Goal: Book appointment/travel/reservation

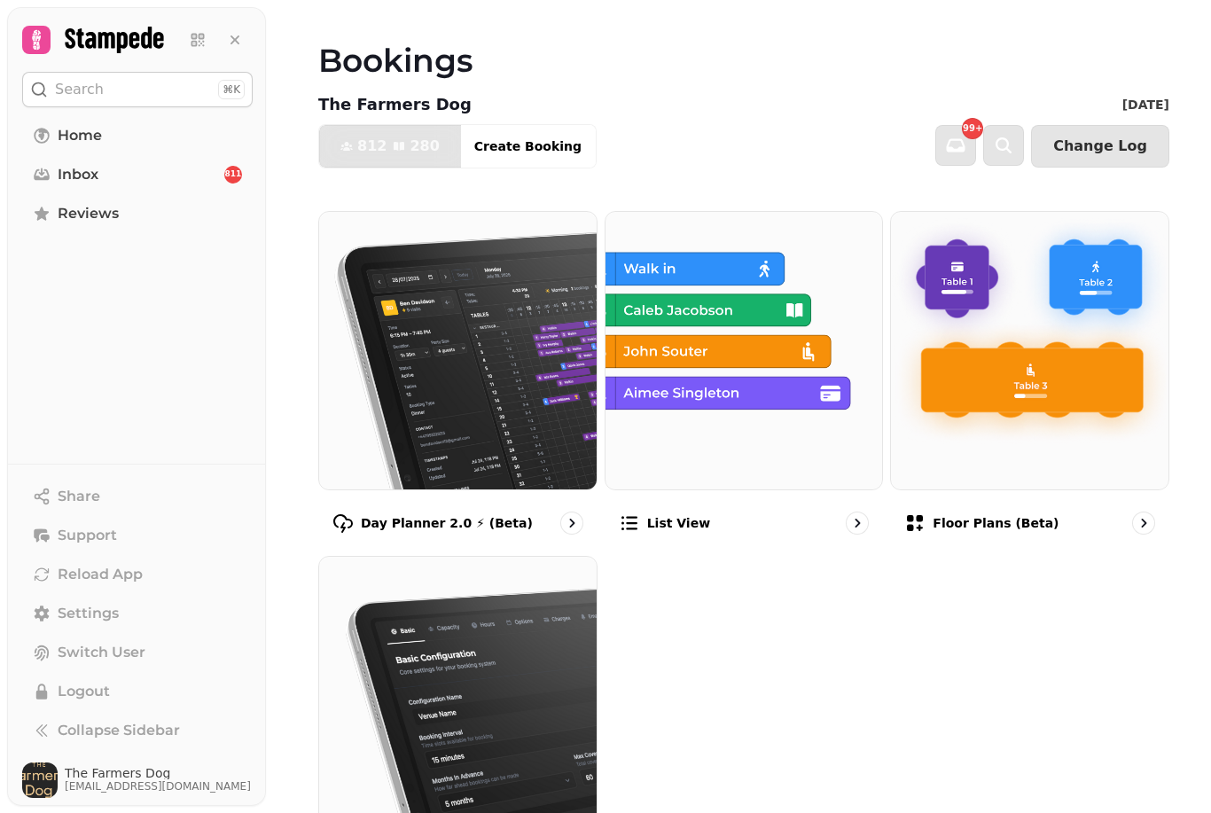
click at [561, 529] on div "Day Planner 2.0 ⚡ (Beta)" at bounding box center [457, 523] width 279 height 51
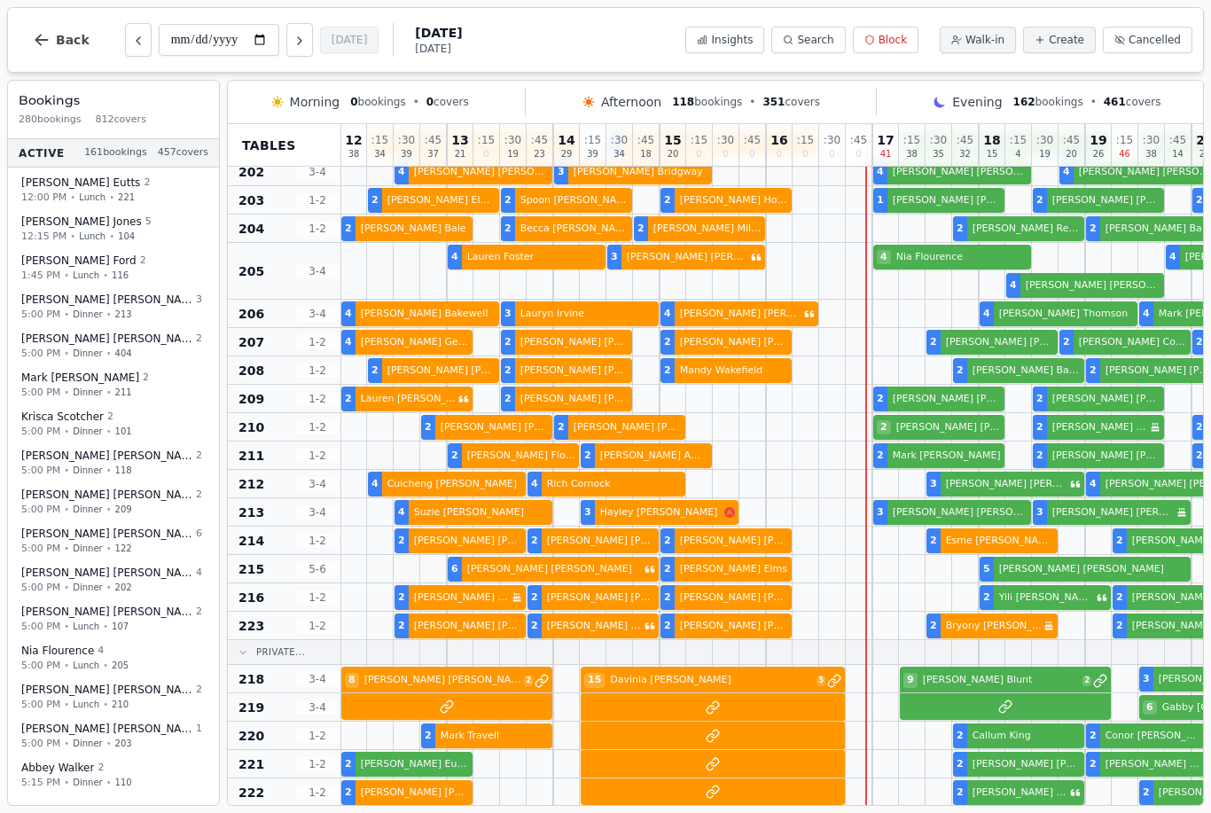
scroll to position [60, 1]
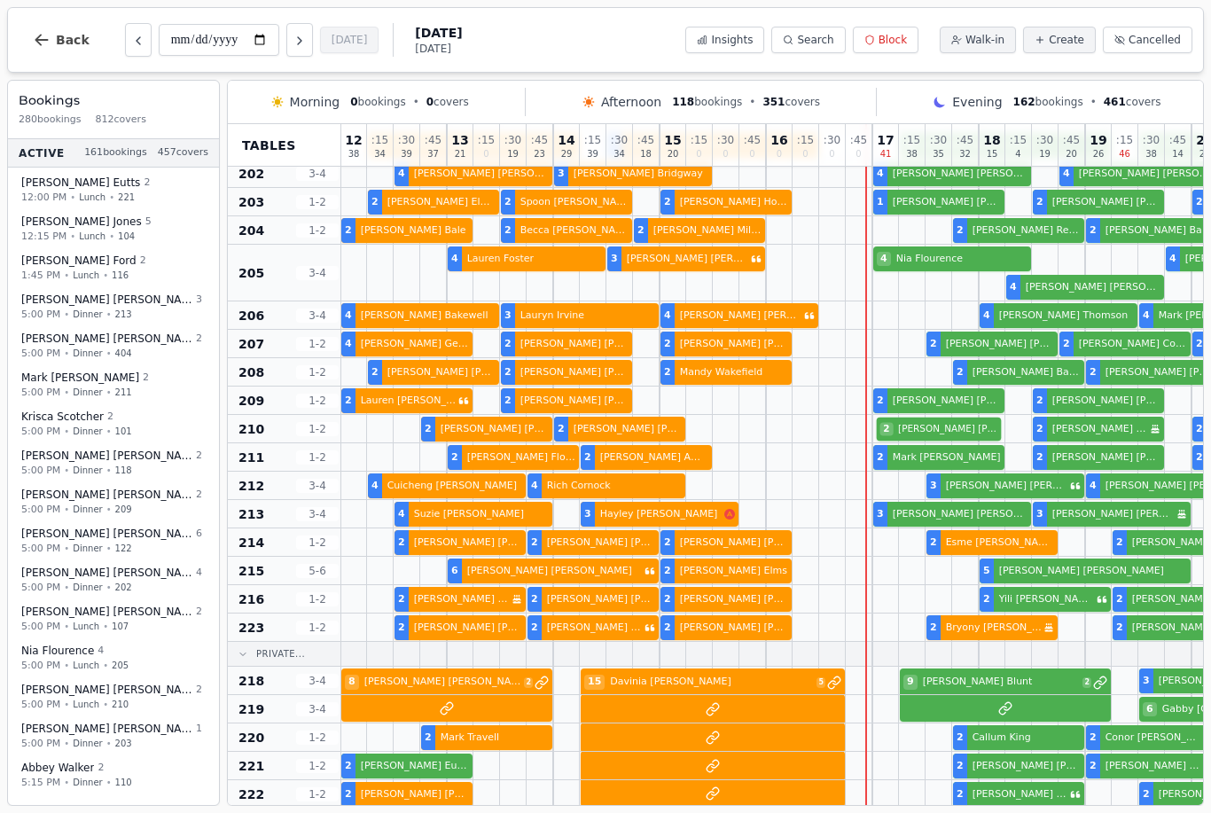
select select "****"
select select "*"
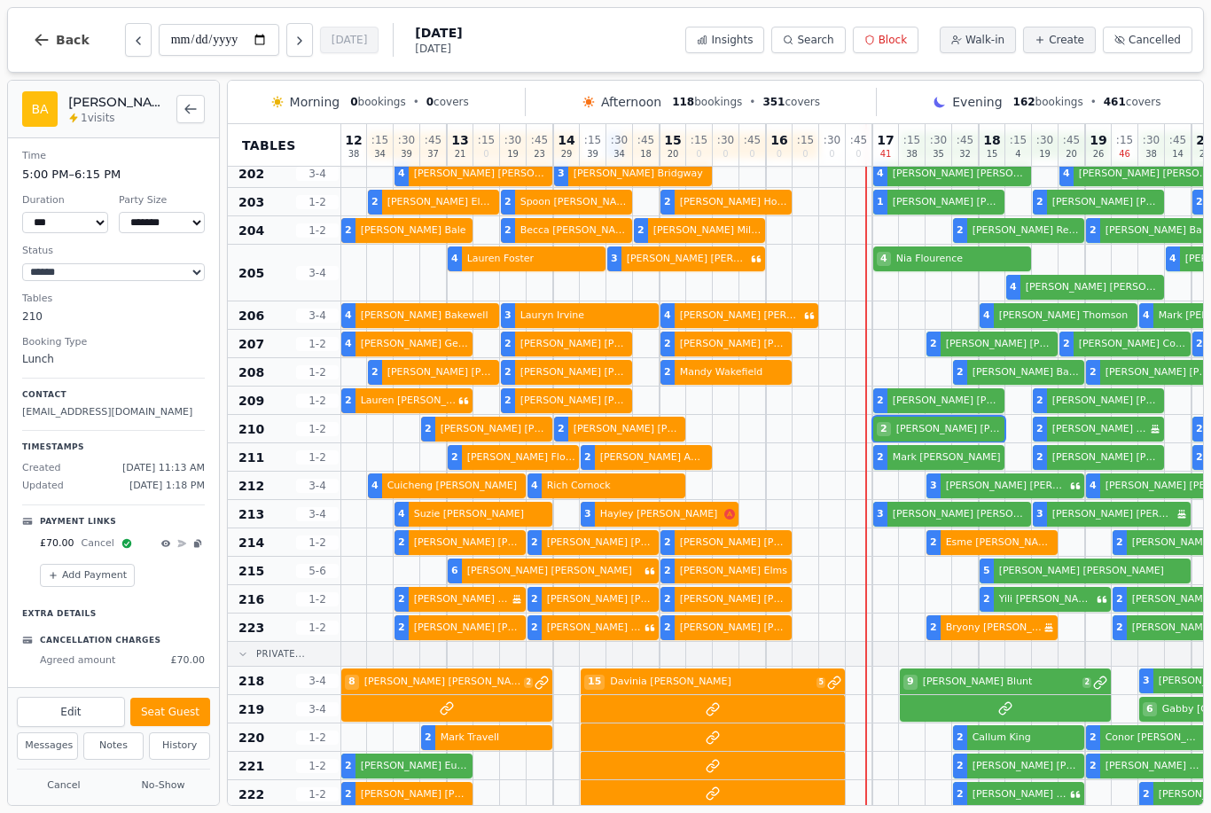
click at [163, 702] on button "Seat Guest" at bounding box center [170, 712] width 80 height 28
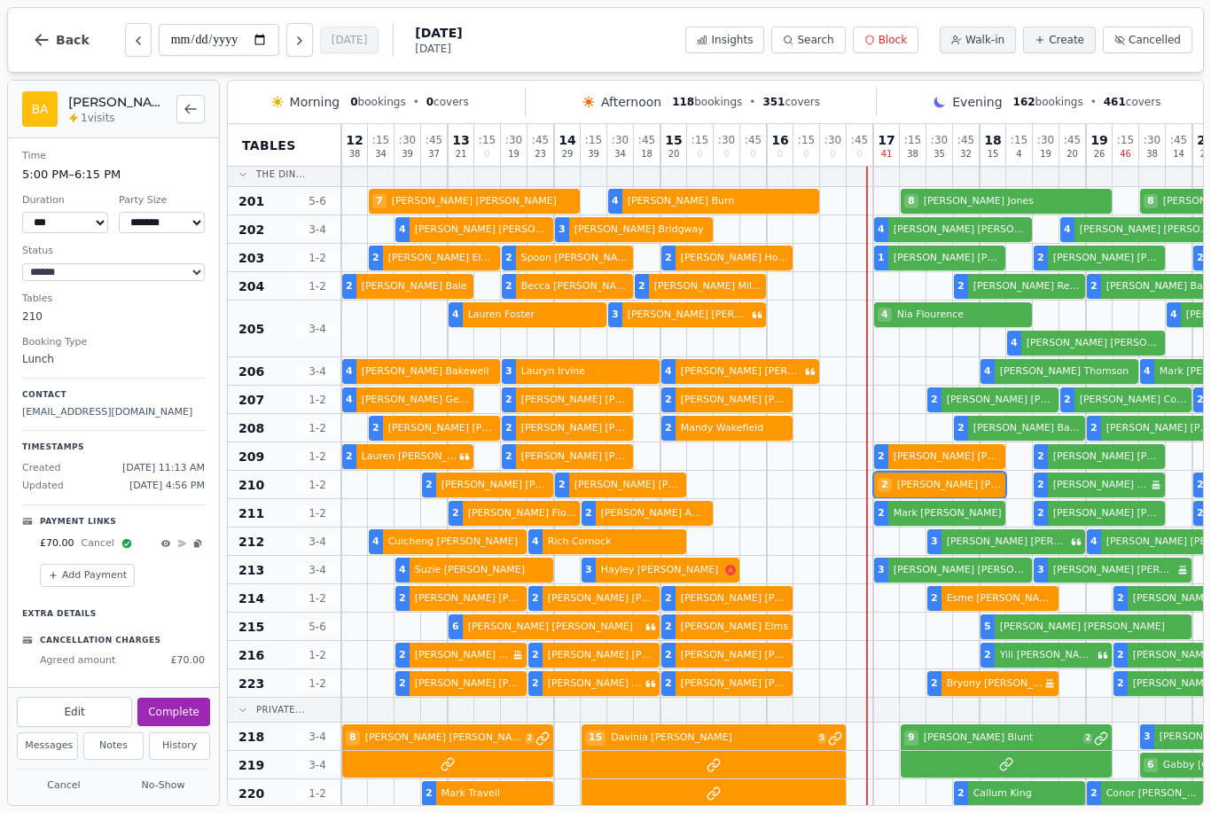
scroll to position [5, 0]
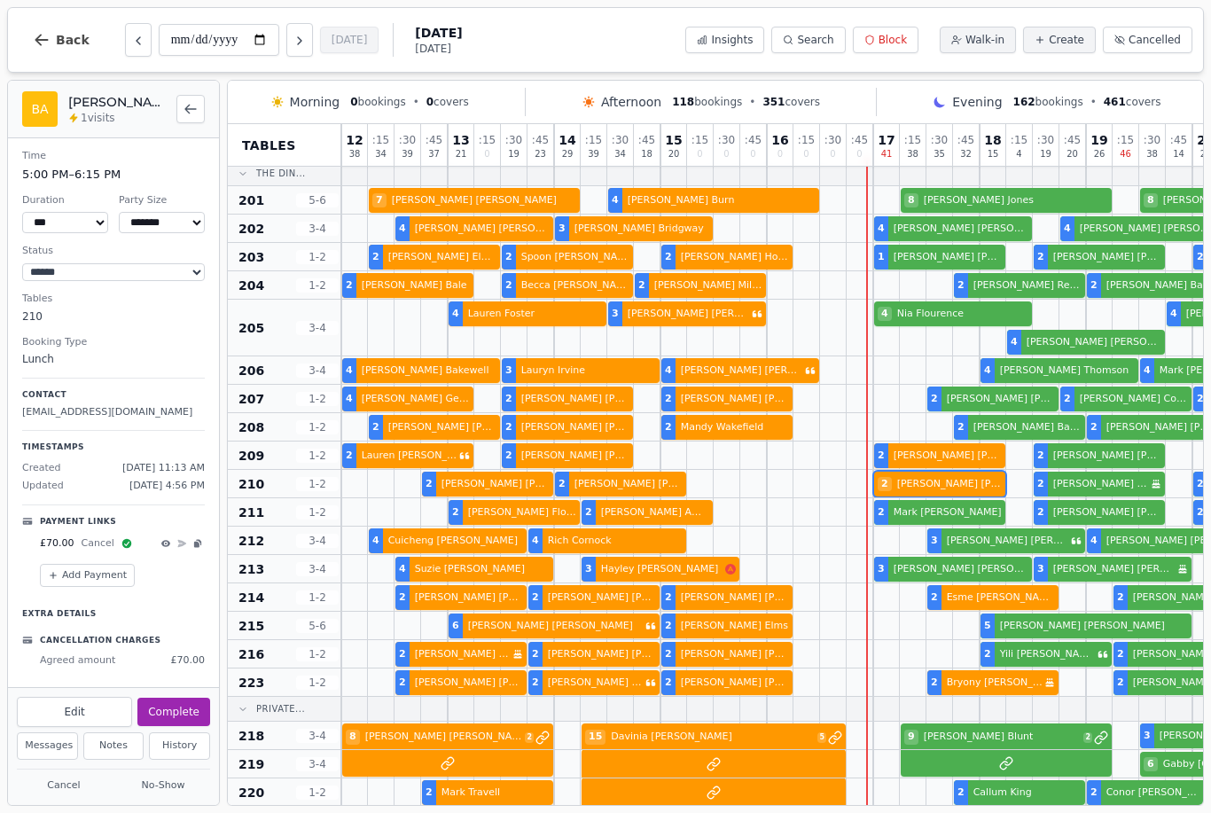
click at [1011, 215] on div at bounding box center [1020, 228] width 27 height 27
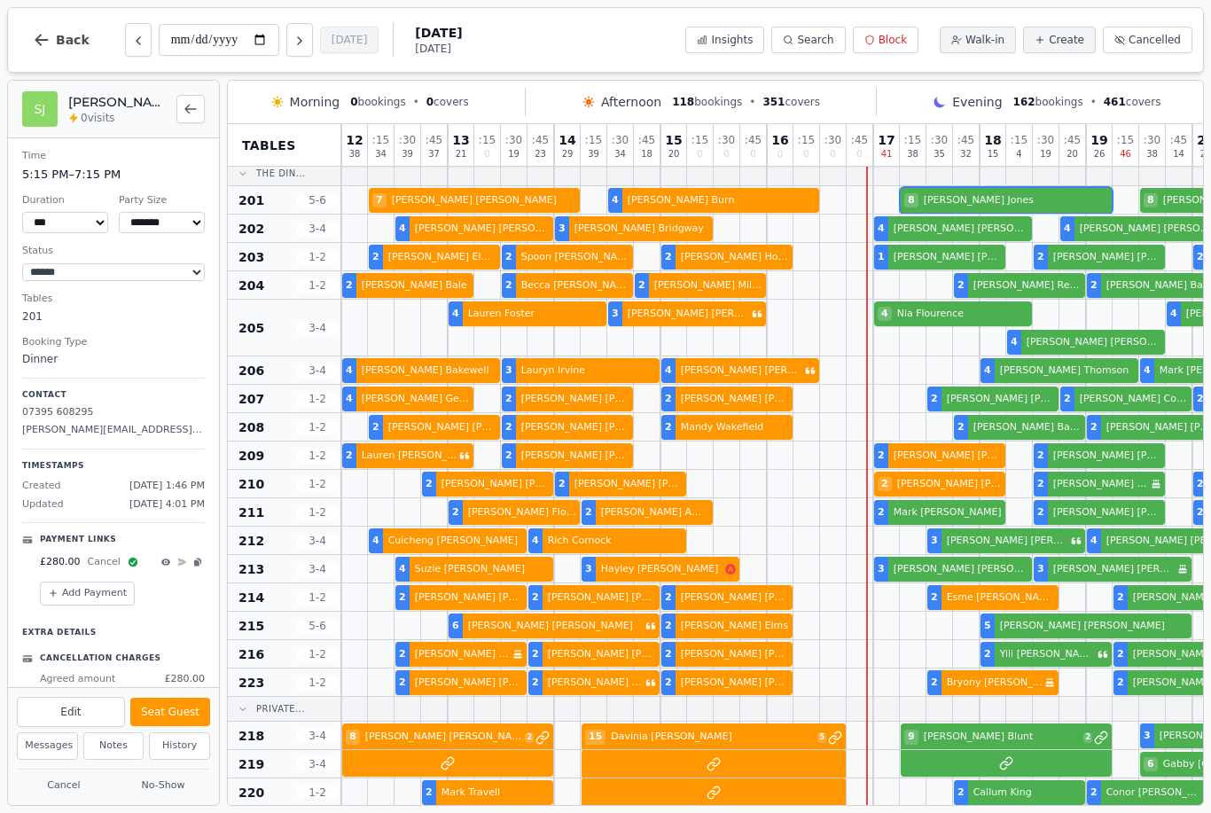
click at [165, 700] on button "Seat Guest" at bounding box center [170, 712] width 80 height 28
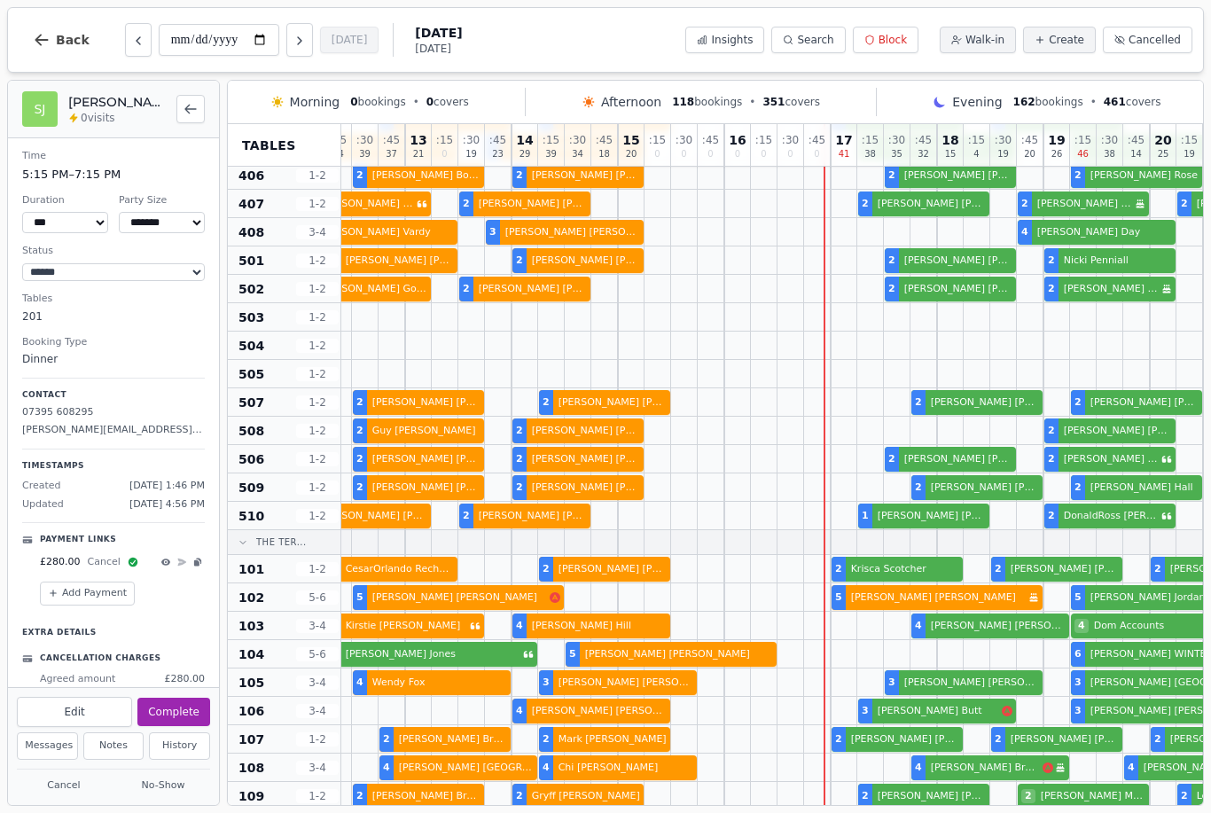
scroll to position [874, 42]
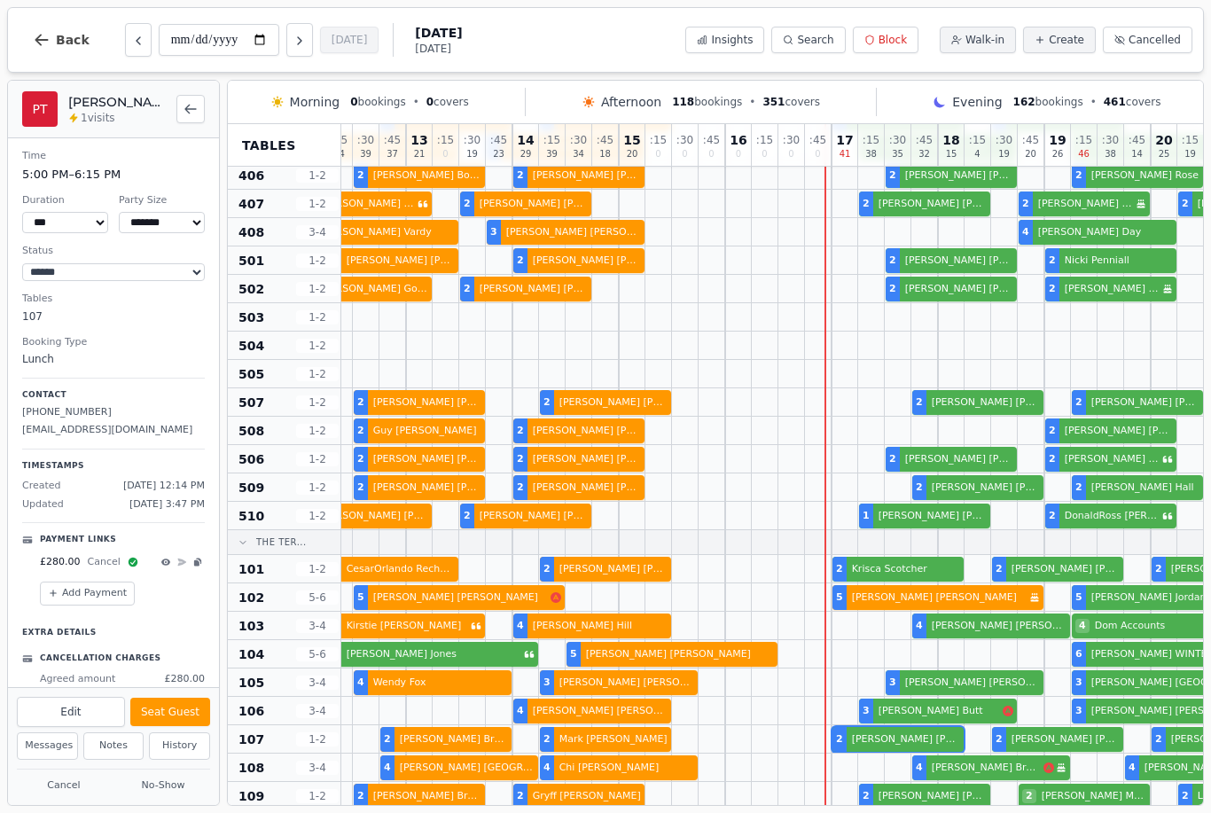
click at [838, 726] on div at bounding box center [845, 738] width 27 height 27
click at [167, 708] on button "Seat Guest" at bounding box center [170, 712] width 80 height 28
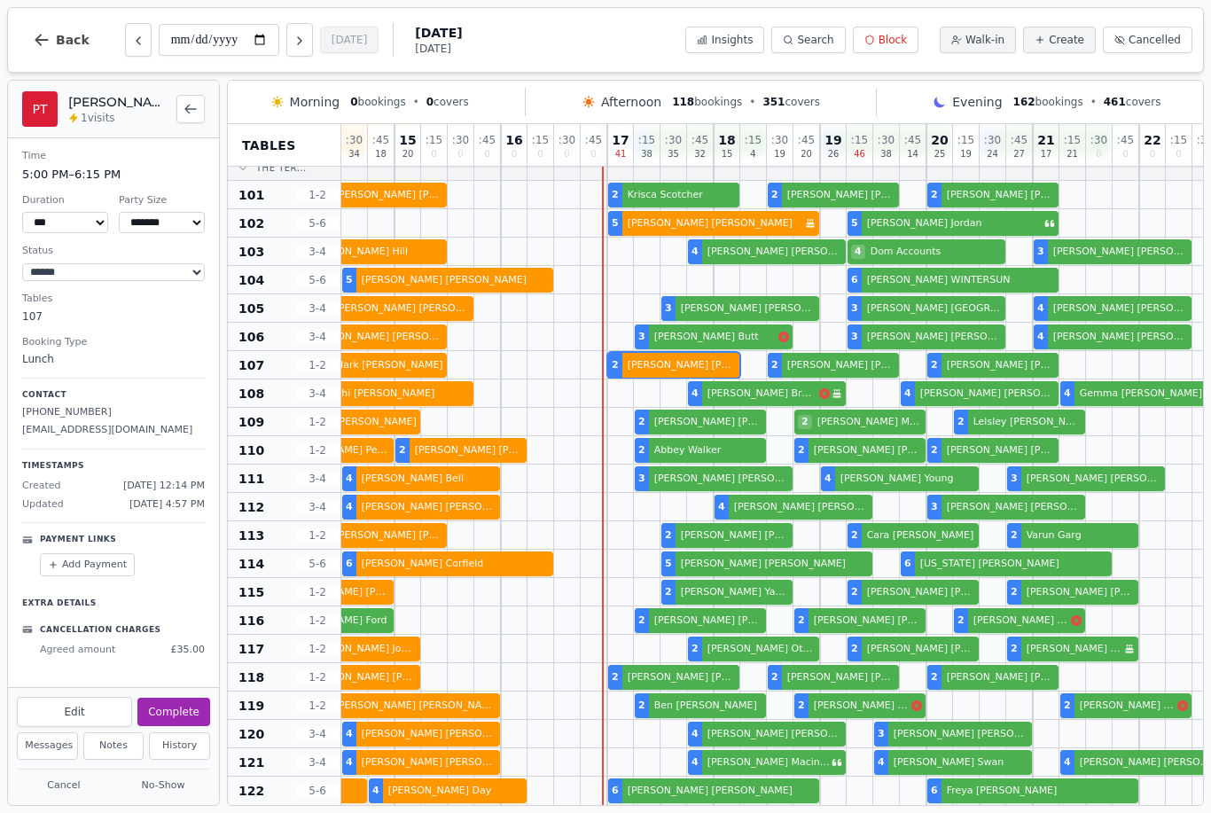
scroll to position [1259, 266]
click at [660, 763] on div at bounding box center [647, 761] width 27 height 27
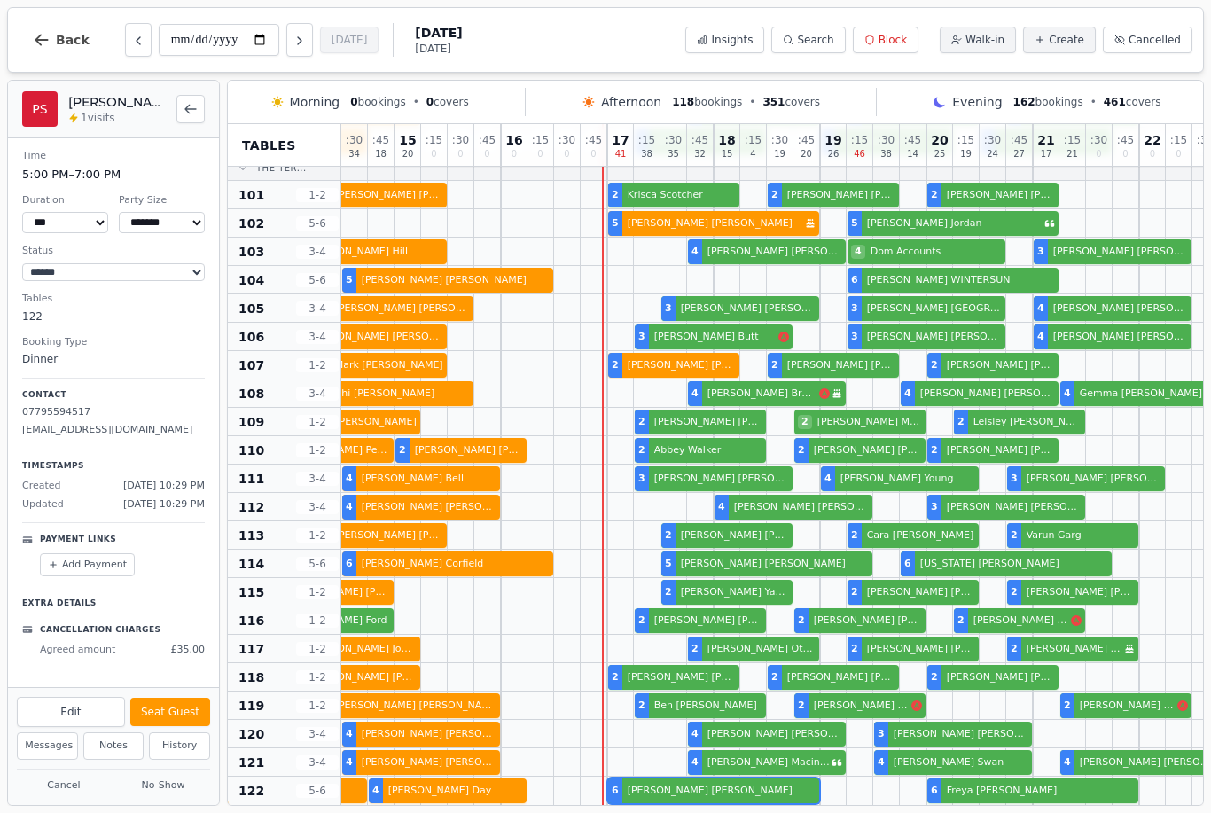
click at [636, 782] on div "5 [PERSON_NAME] 4 [PERSON_NAME] 6 [PERSON_NAME] 6 [PERSON_NAME]" at bounding box center [673, 791] width 1197 height 28
click at [156, 699] on button "Seat Guest" at bounding box center [170, 712] width 80 height 28
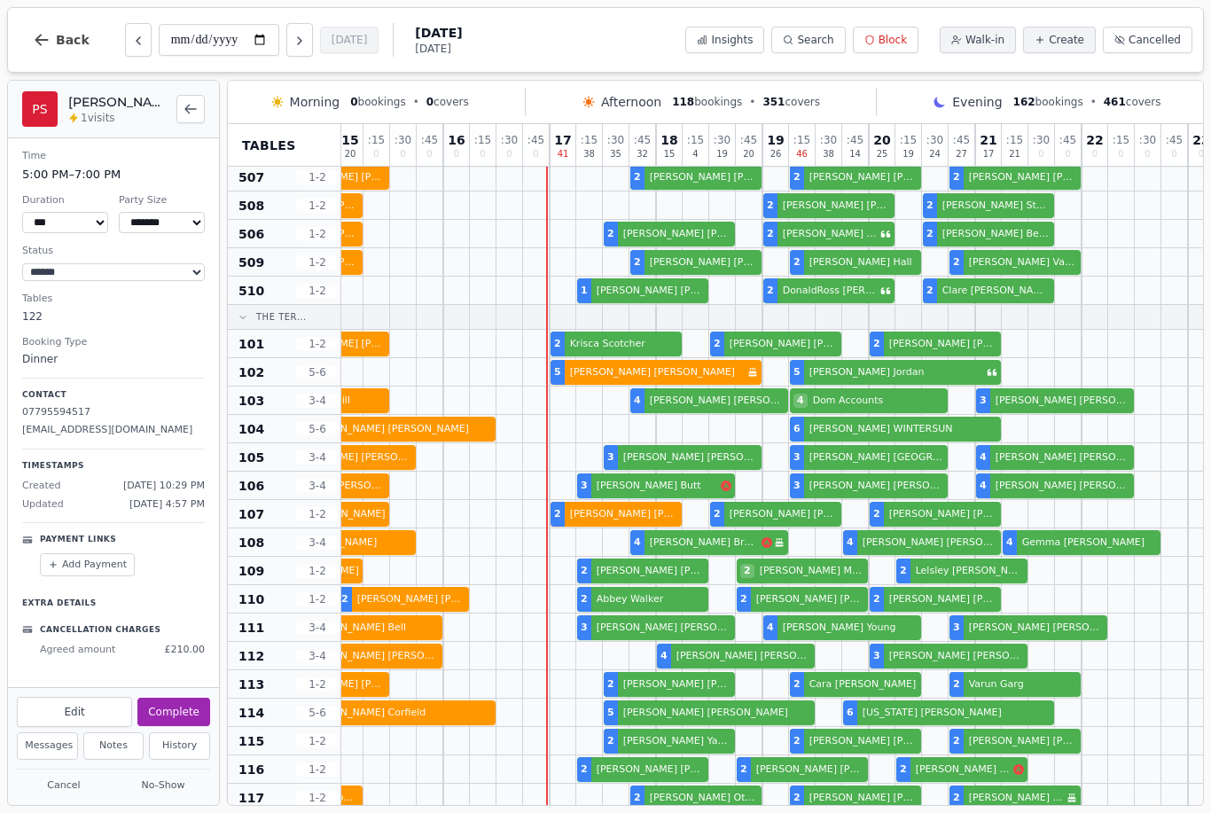
scroll to position [1100, 324]
click at [584, 326] on div at bounding box center [589, 317] width 27 height 24
click at [572, 350] on div "2 CesarOrlando Recharte 2 [PERSON_NAME] 2 [PERSON_NAME] 2 [PERSON_NAME] 2 [PERS…" at bounding box center [616, 344] width 1197 height 28
click at [171, 714] on button "Seat Guest" at bounding box center [170, 712] width 80 height 28
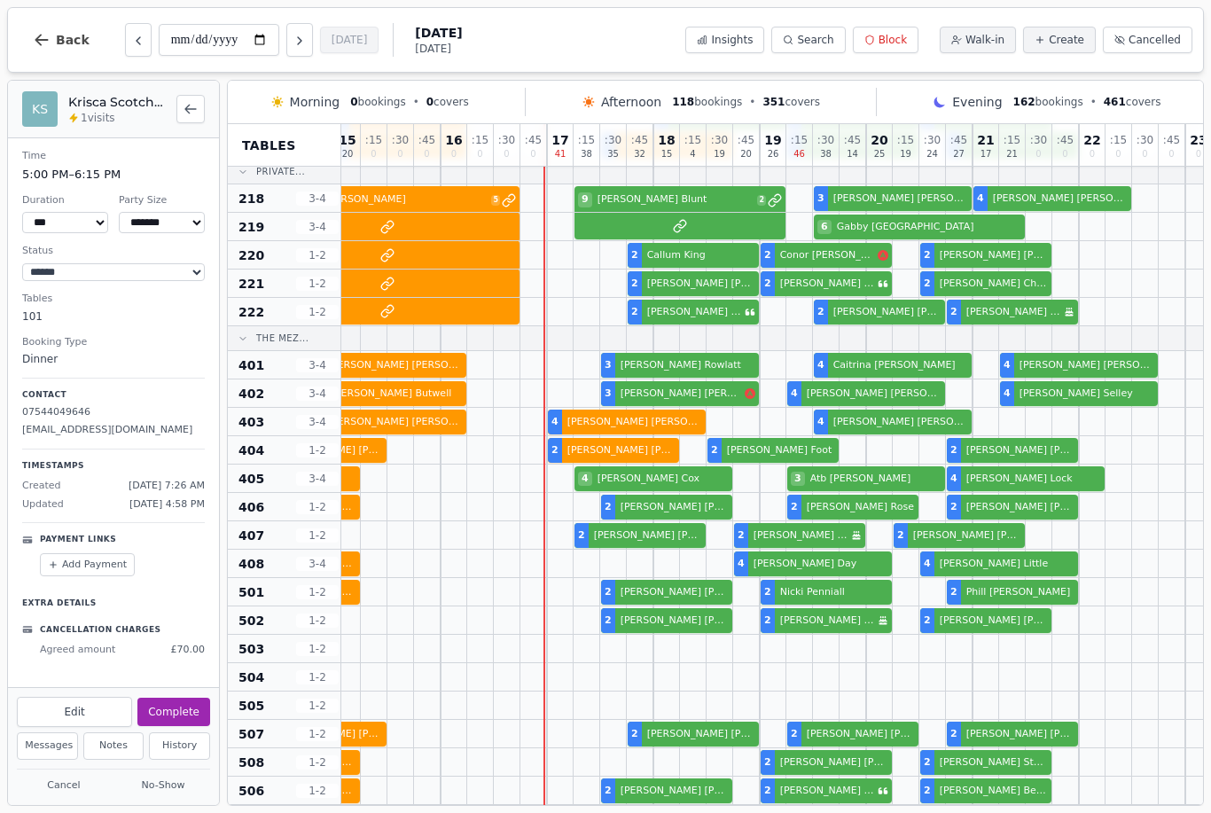
scroll to position [530, 326]
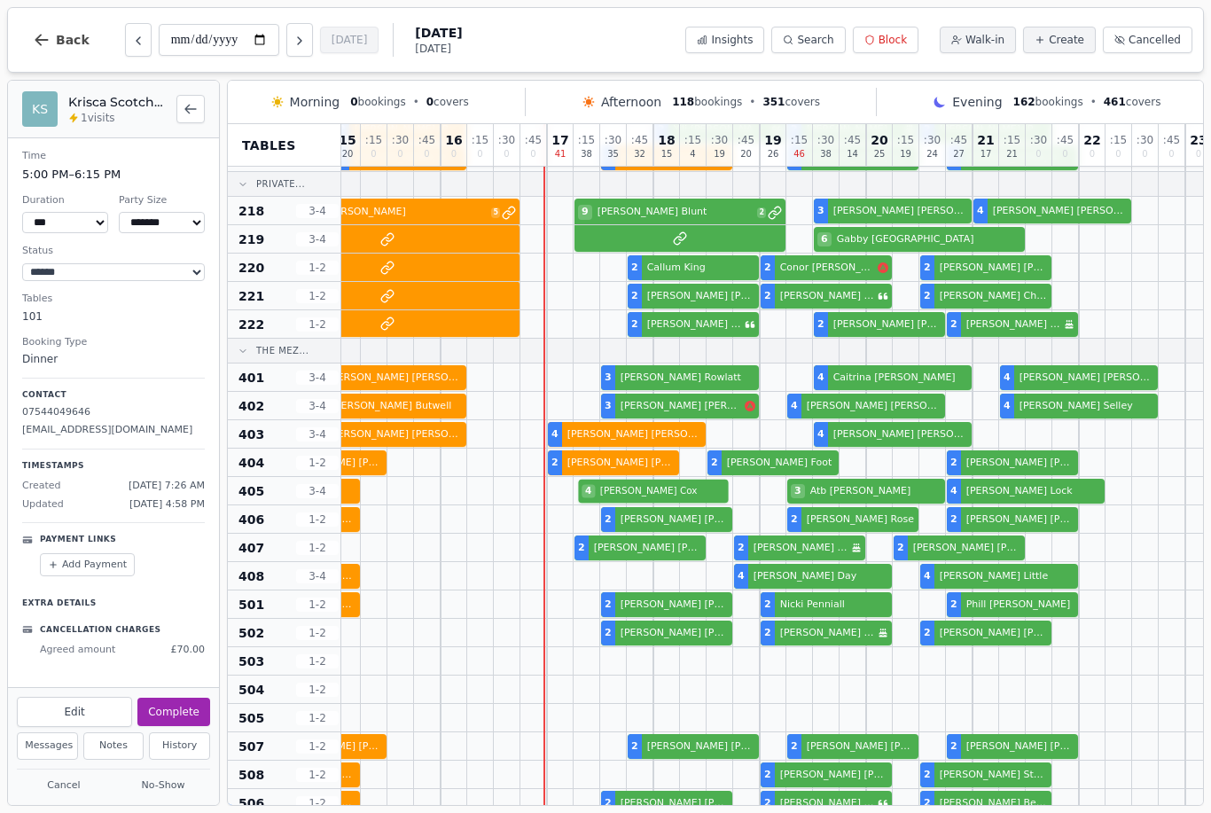
click at [605, 506] on div at bounding box center [613, 519] width 27 height 27
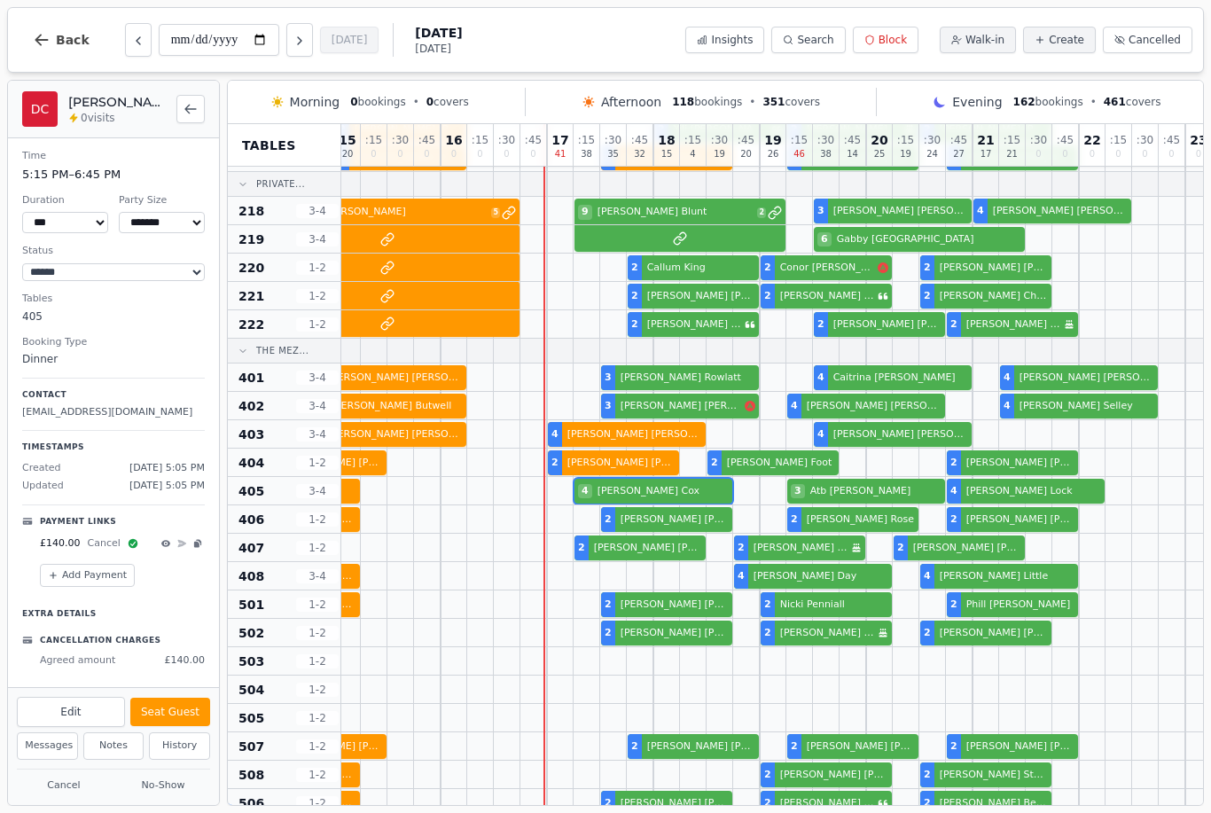
click at [163, 701] on button "Seat Guest" at bounding box center [170, 712] width 80 height 28
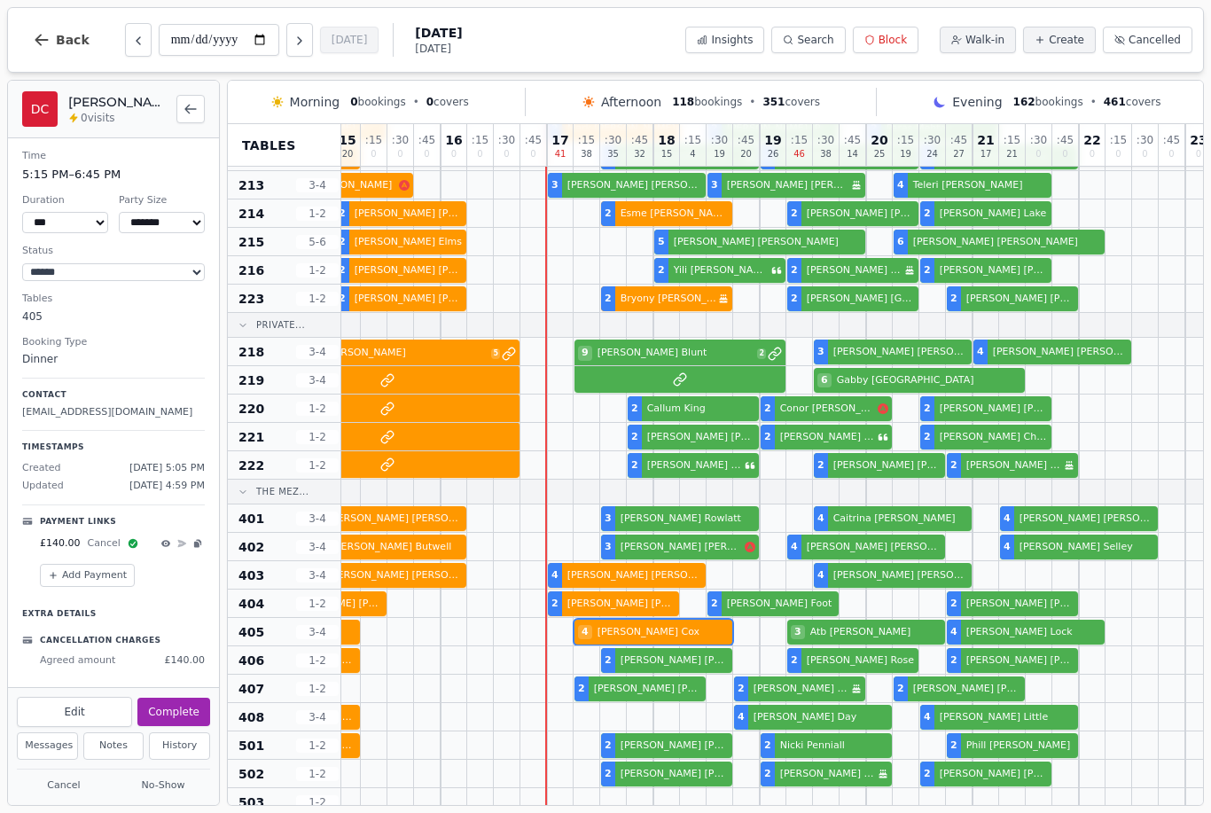
scroll to position [247, 321]
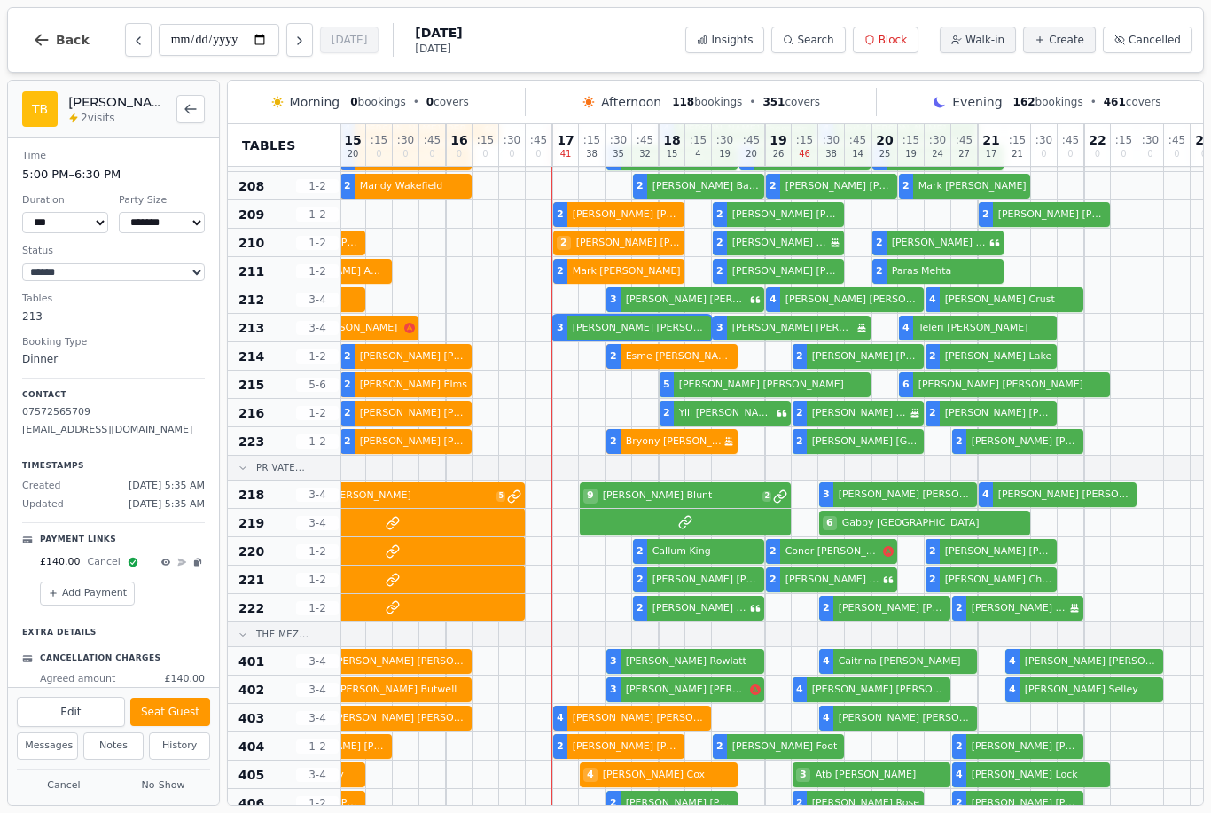
click at [586, 314] on div at bounding box center [592, 327] width 27 height 27
click at [167, 701] on button "Seat Guest" at bounding box center [170, 712] width 80 height 28
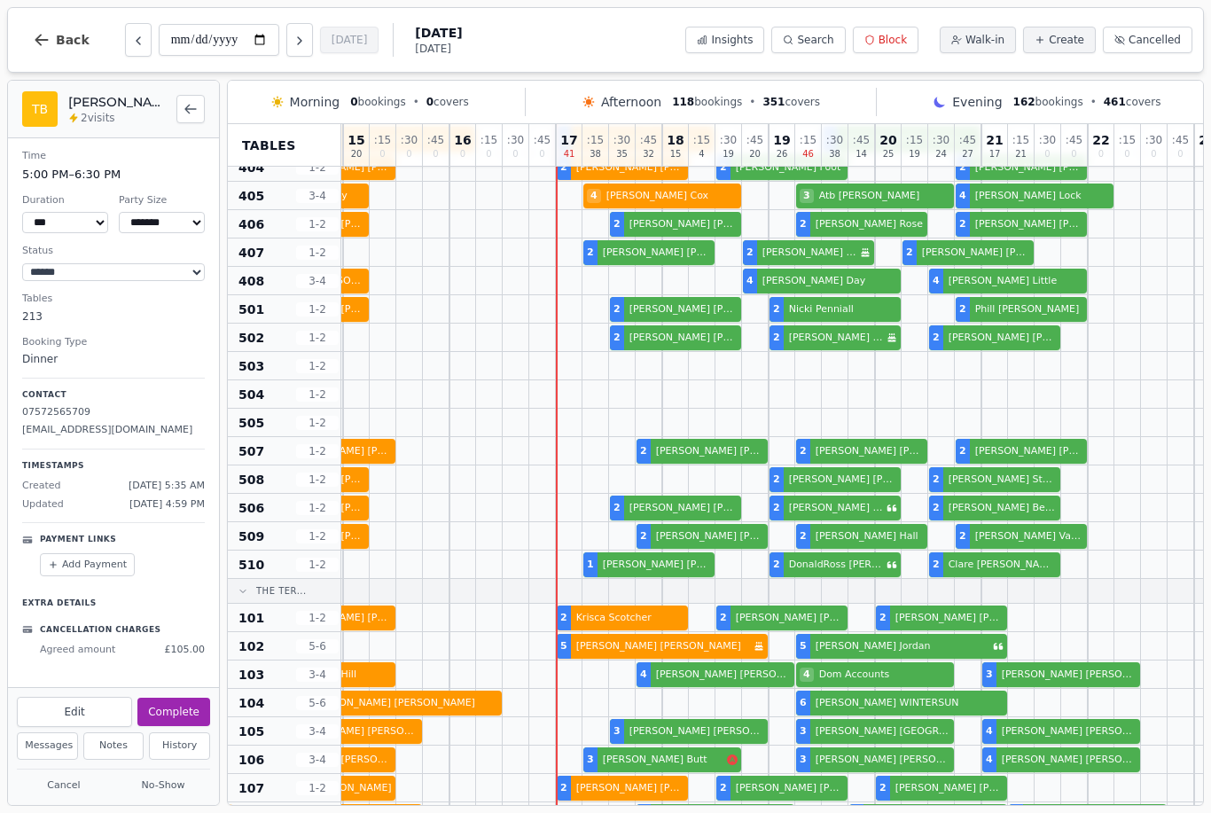
scroll to position [827, 317]
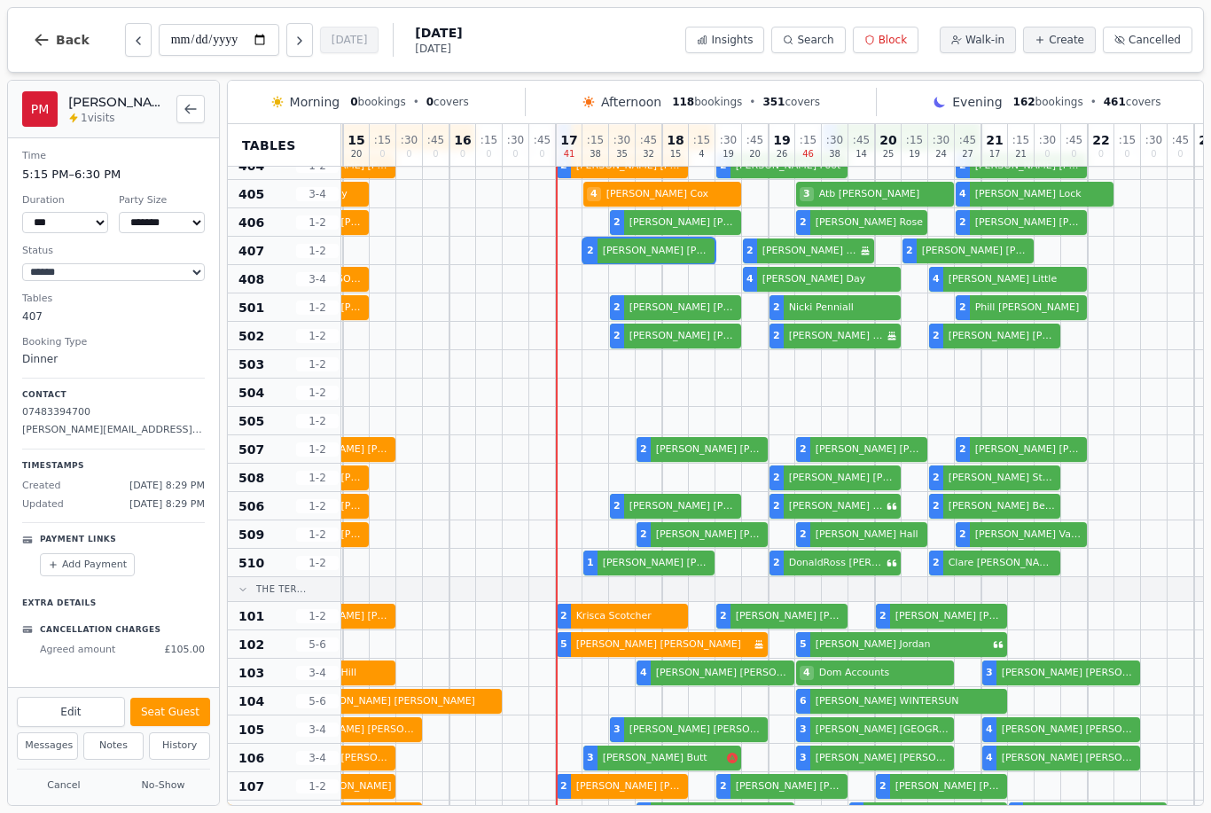
click at [610, 250] on div "2 [PERSON_NAME] 2 [PERSON_NAME] 2 [PERSON_NAME] 2 [PERSON_NAME] Birthday celebr…" at bounding box center [622, 251] width 1197 height 28
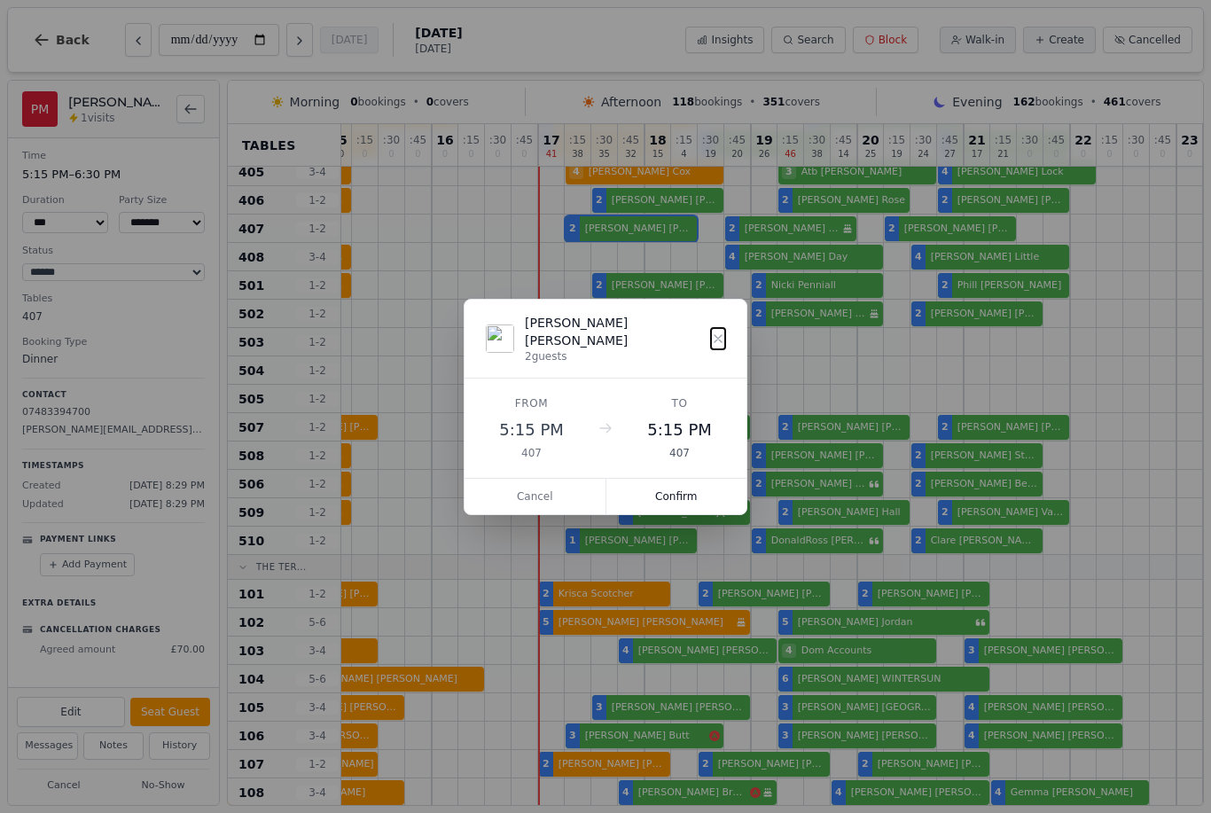
scroll to position [880, 335]
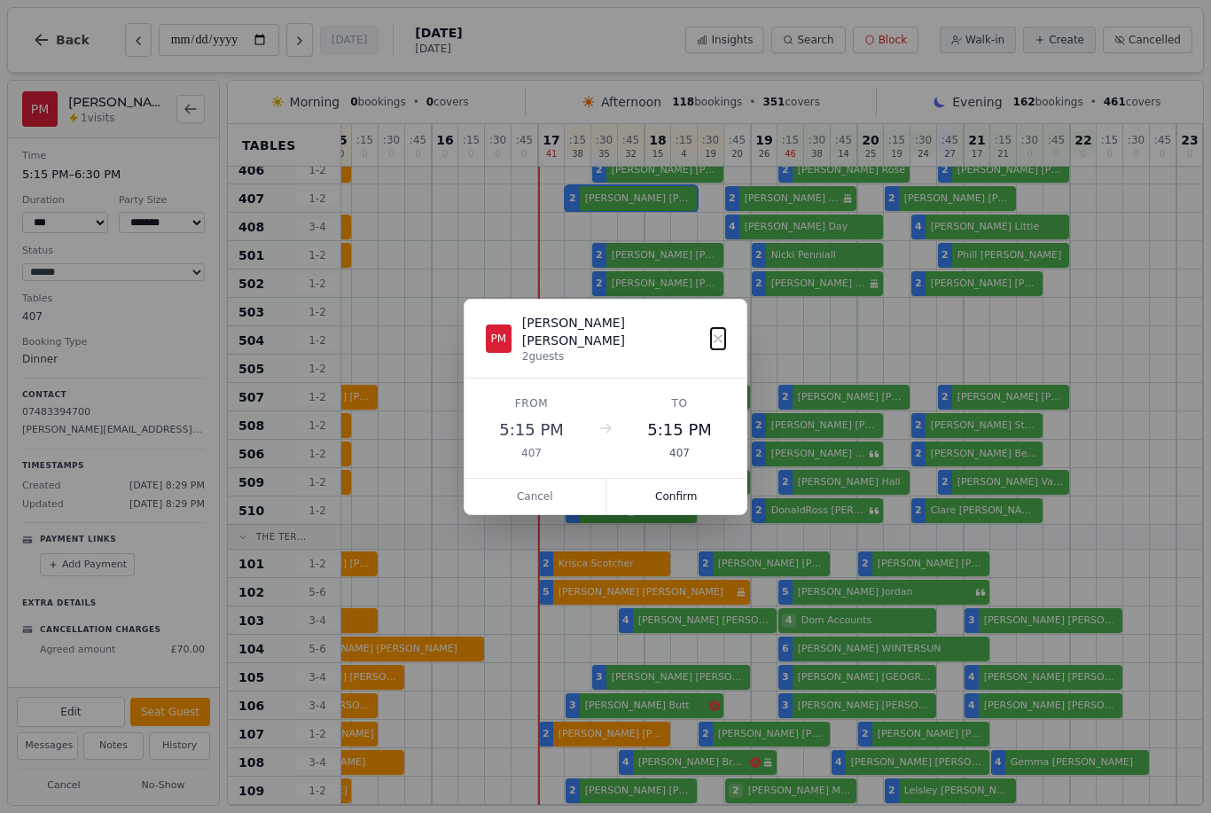
click at [507, 479] on button "Cancel" at bounding box center [536, 496] width 142 height 35
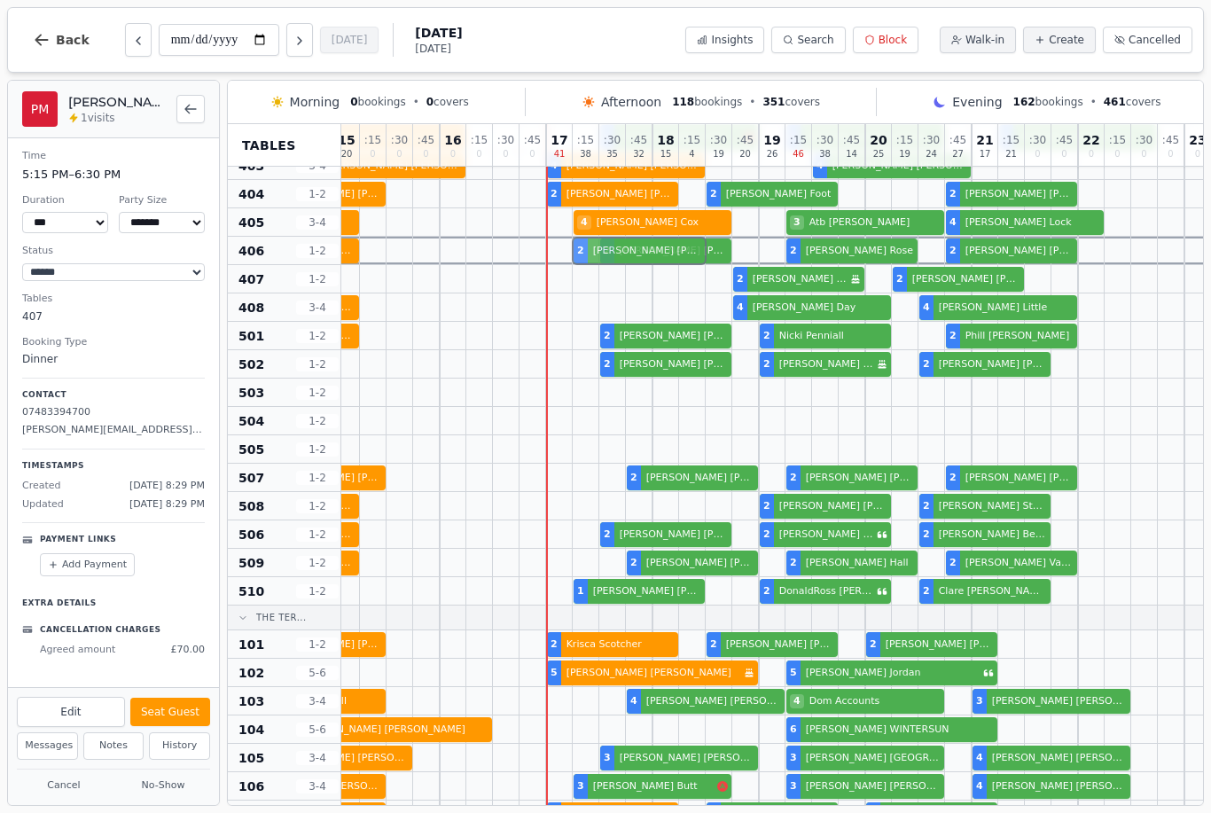
scroll to position [797, 327]
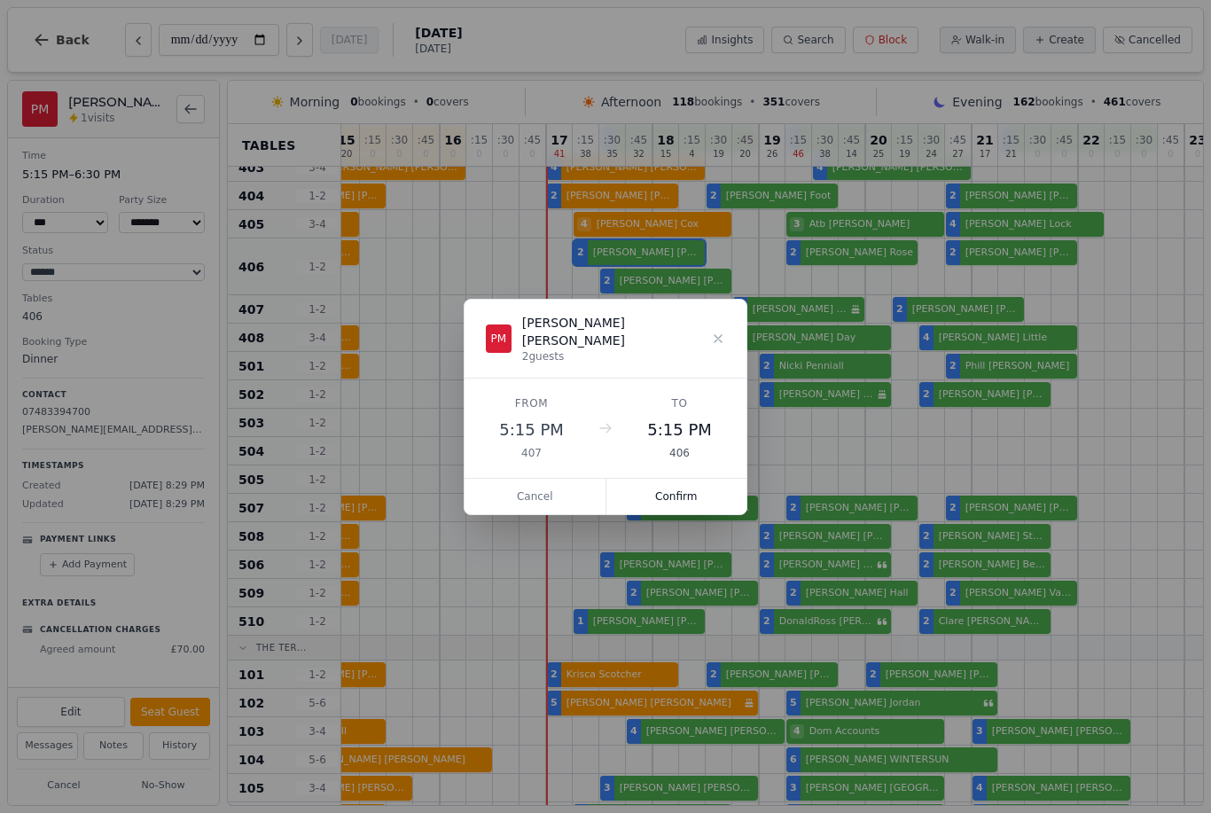
click at [646, 485] on button "Confirm" at bounding box center [677, 496] width 141 height 35
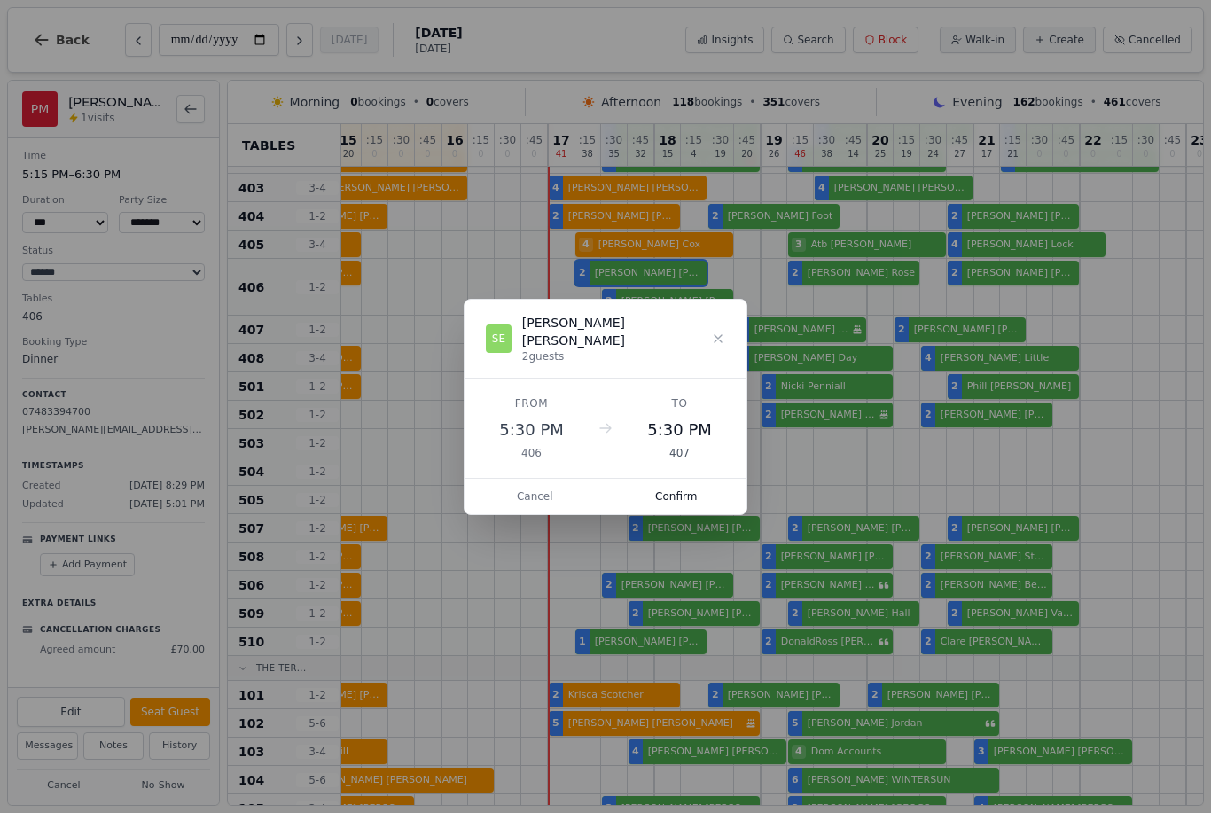
scroll to position [777, 325]
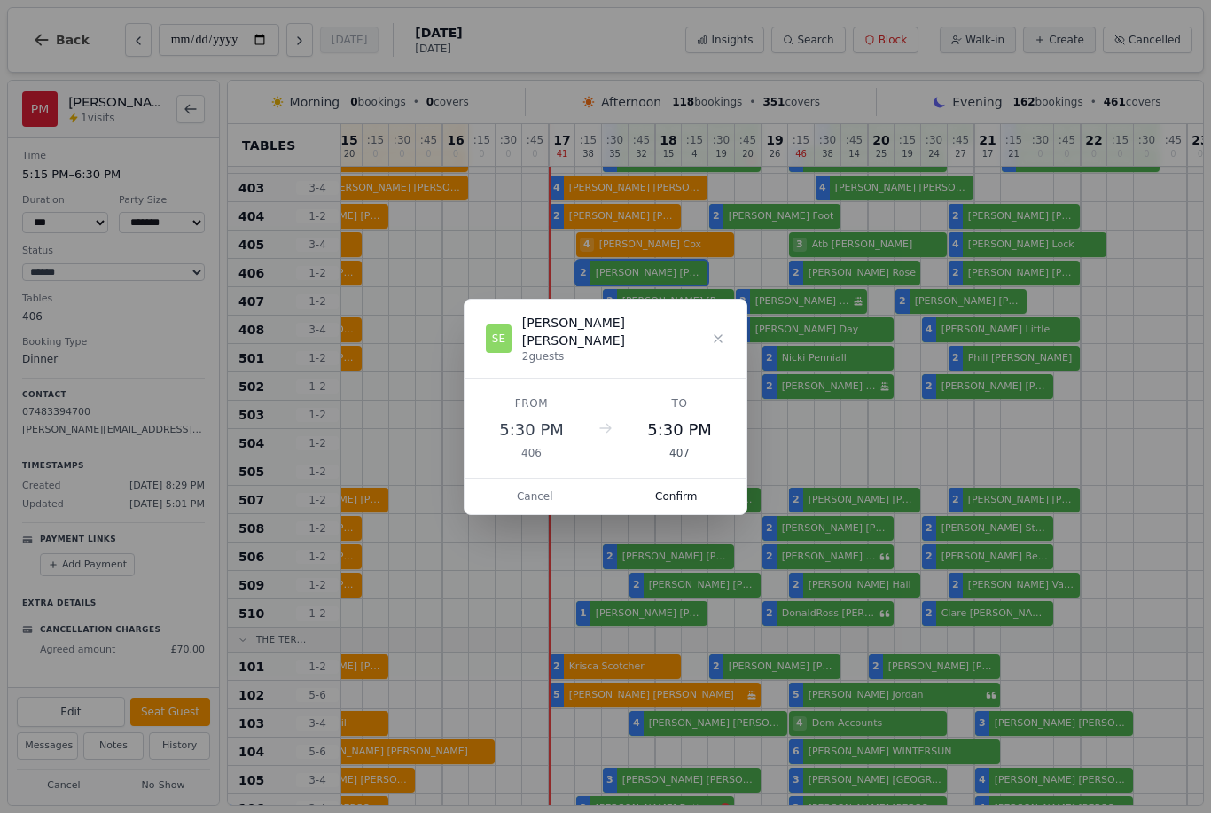
click at [652, 492] on button "Confirm" at bounding box center [677, 496] width 141 height 35
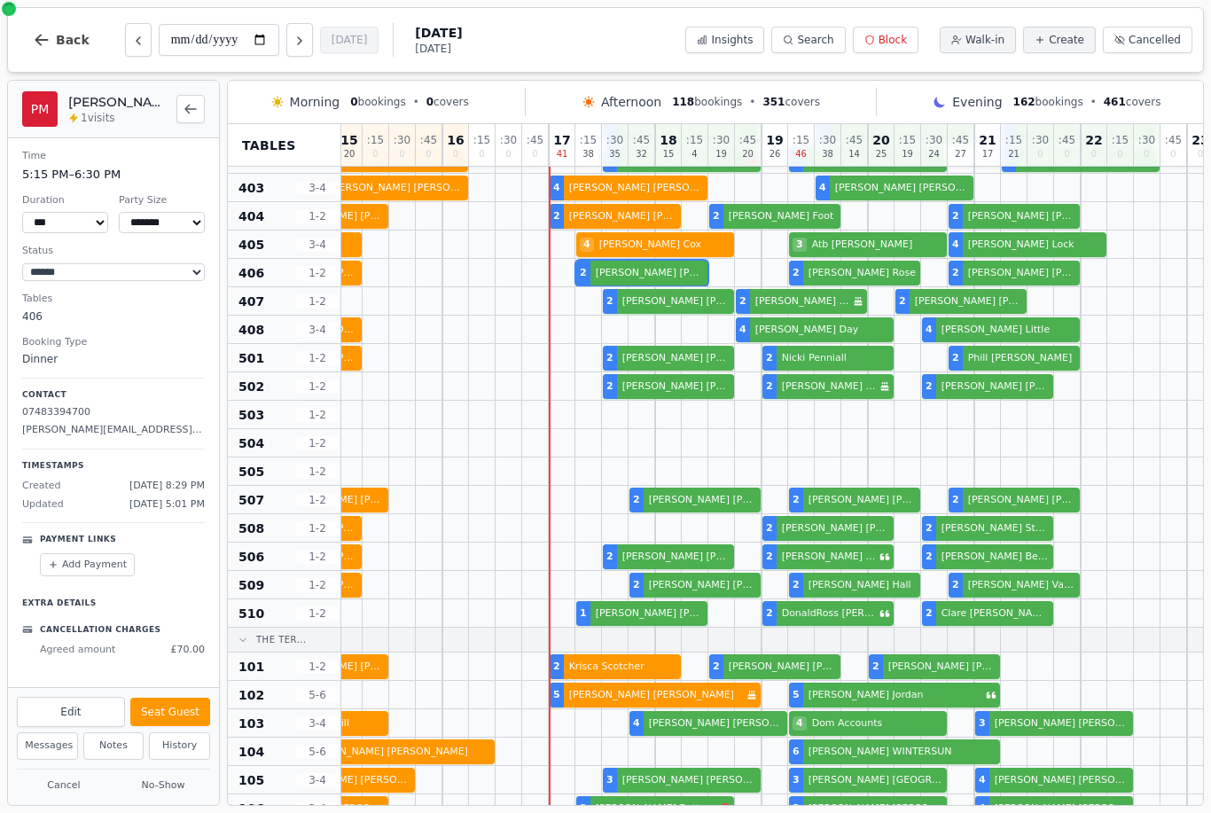
click at [605, 284] on div "2 [PERSON_NAME] 2 [PERSON_NAME] 2 [PERSON_NAME] 2 [PERSON_NAME] 2 [PERSON_NAME]" at bounding box center [615, 273] width 1197 height 28
click at [167, 704] on button "Seat Guest" at bounding box center [170, 712] width 80 height 28
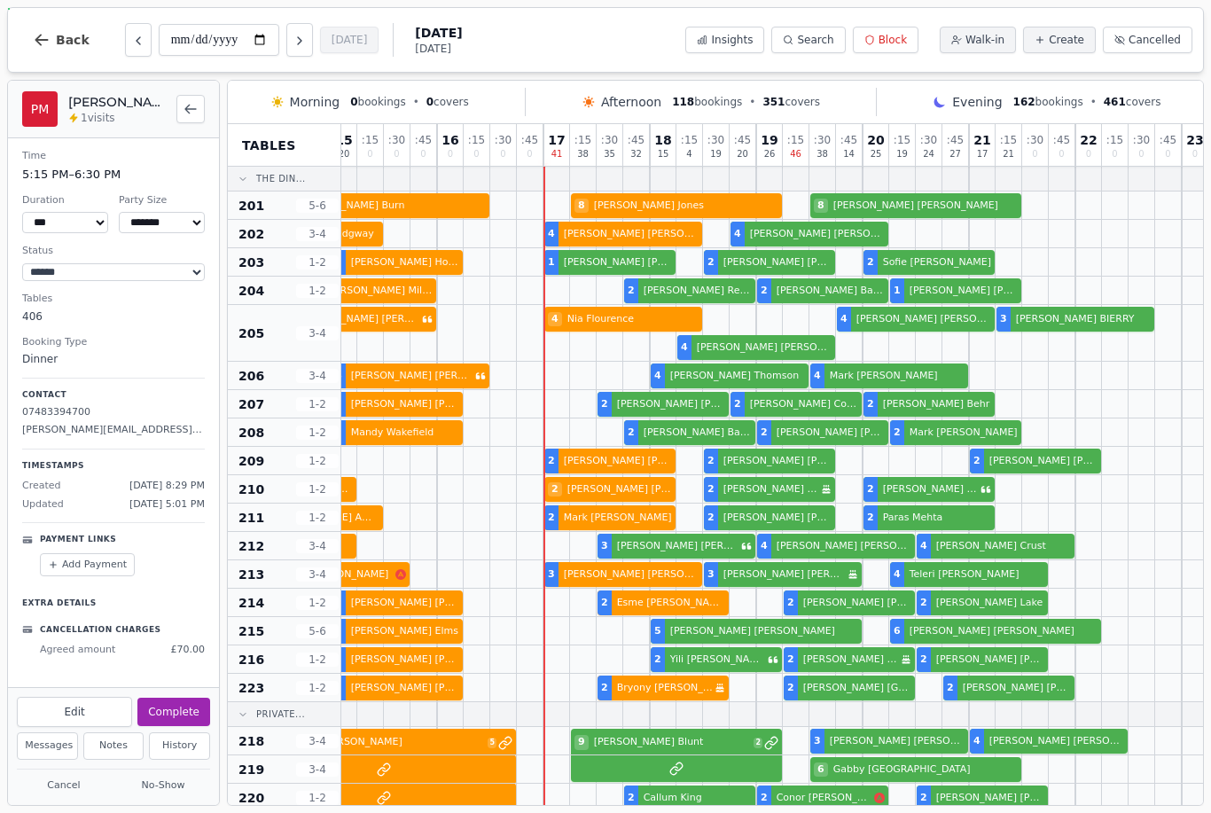
scroll to position [0, 330]
click at [563, 268] on div "2 [PERSON_NAME] 2 Spoon [PERSON_NAME] 2 [PERSON_NAME] 1 [PERSON_NAME] 2 [PERSON…" at bounding box center [610, 262] width 1197 height 28
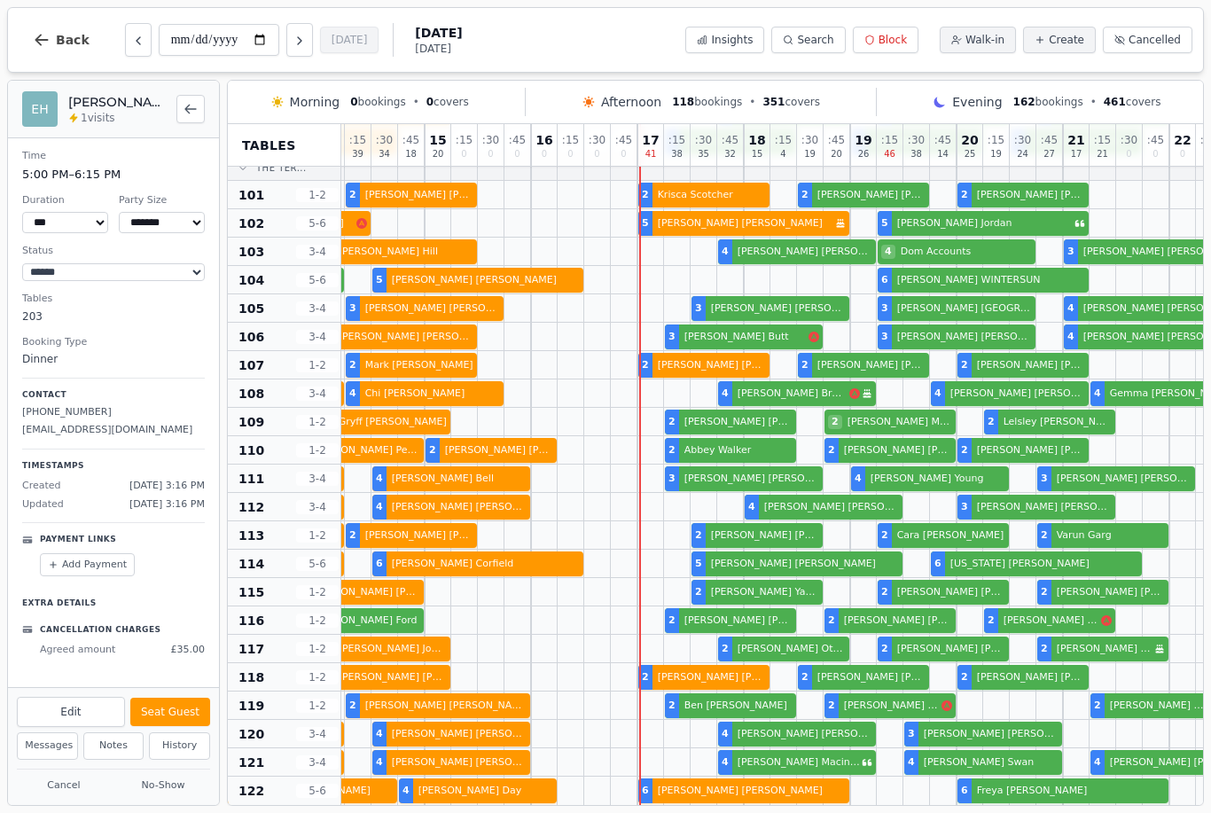
scroll to position [1259, 234]
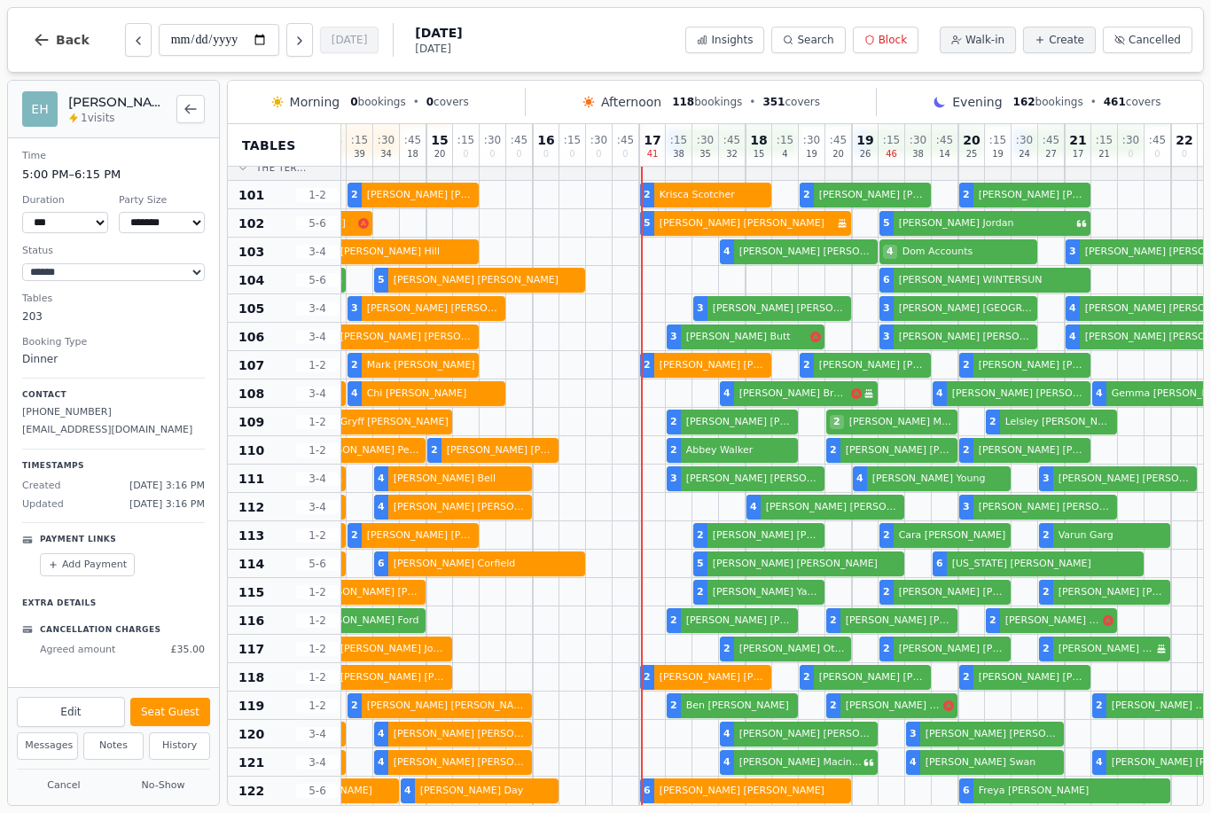
click at [161, 699] on button "Seat Guest" at bounding box center [170, 712] width 80 height 28
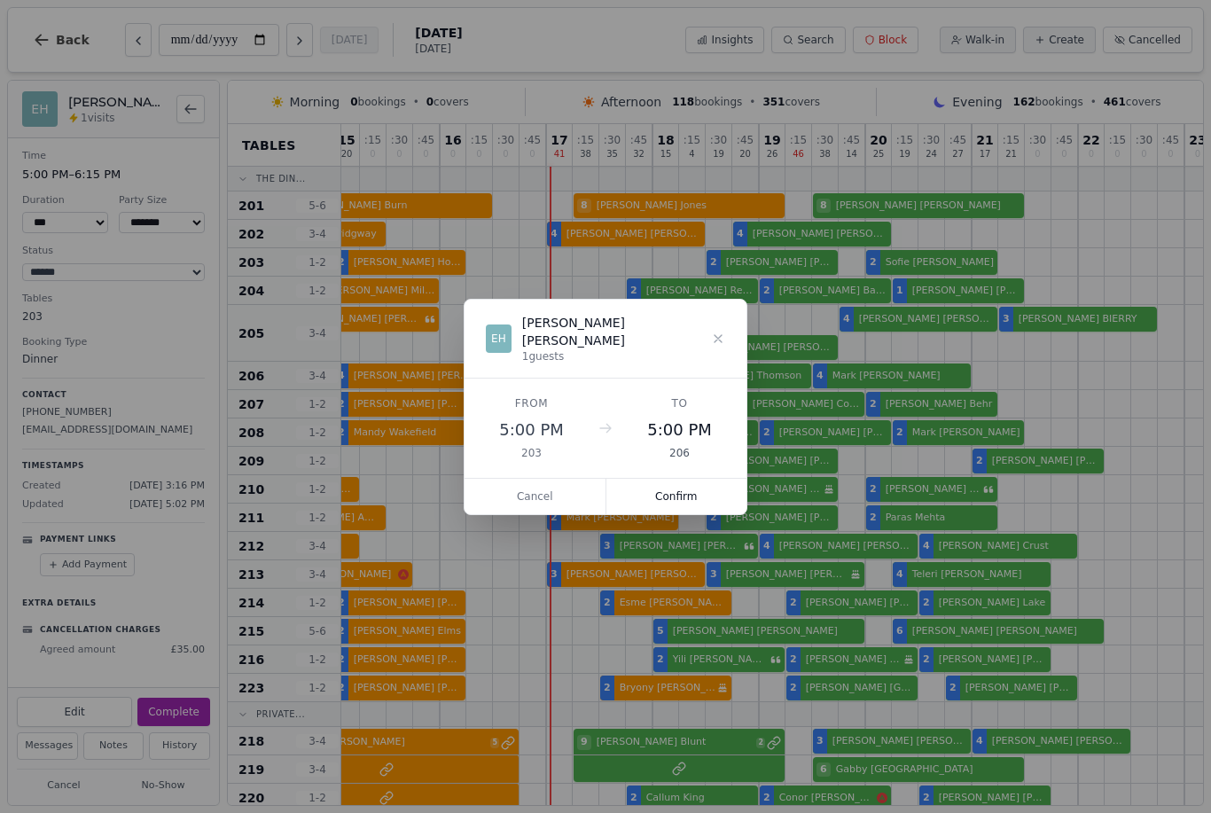
scroll to position [0, 327]
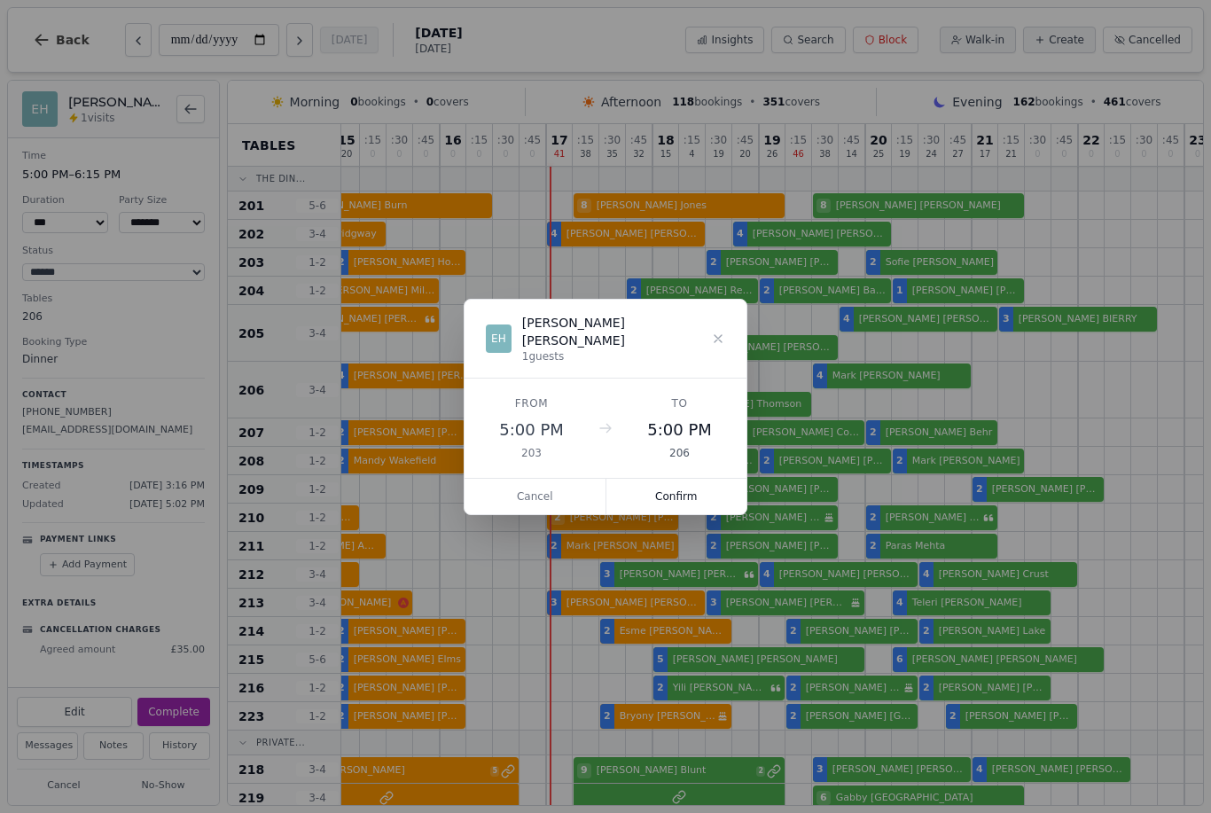
click at [502, 484] on button "Cancel" at bounding box center [536, 496] width 142 height 35
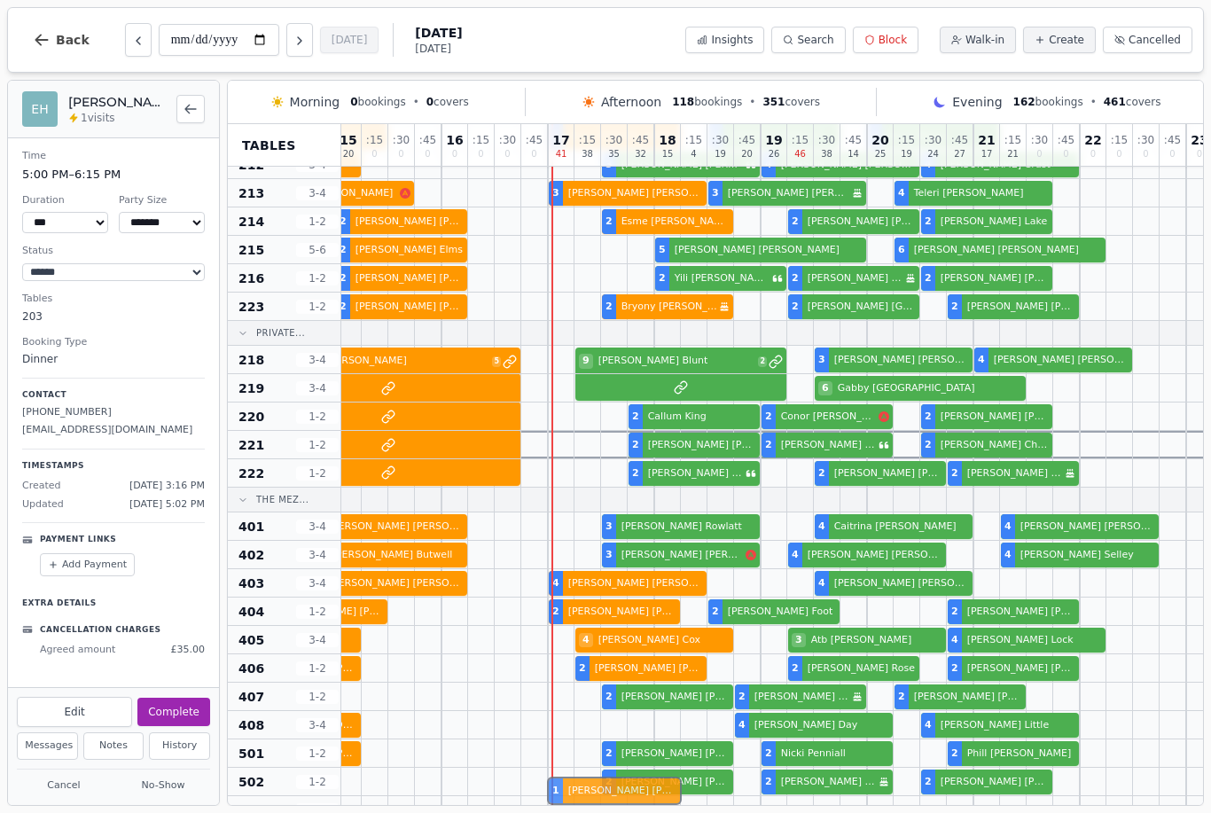
scroll to position [0, 324]
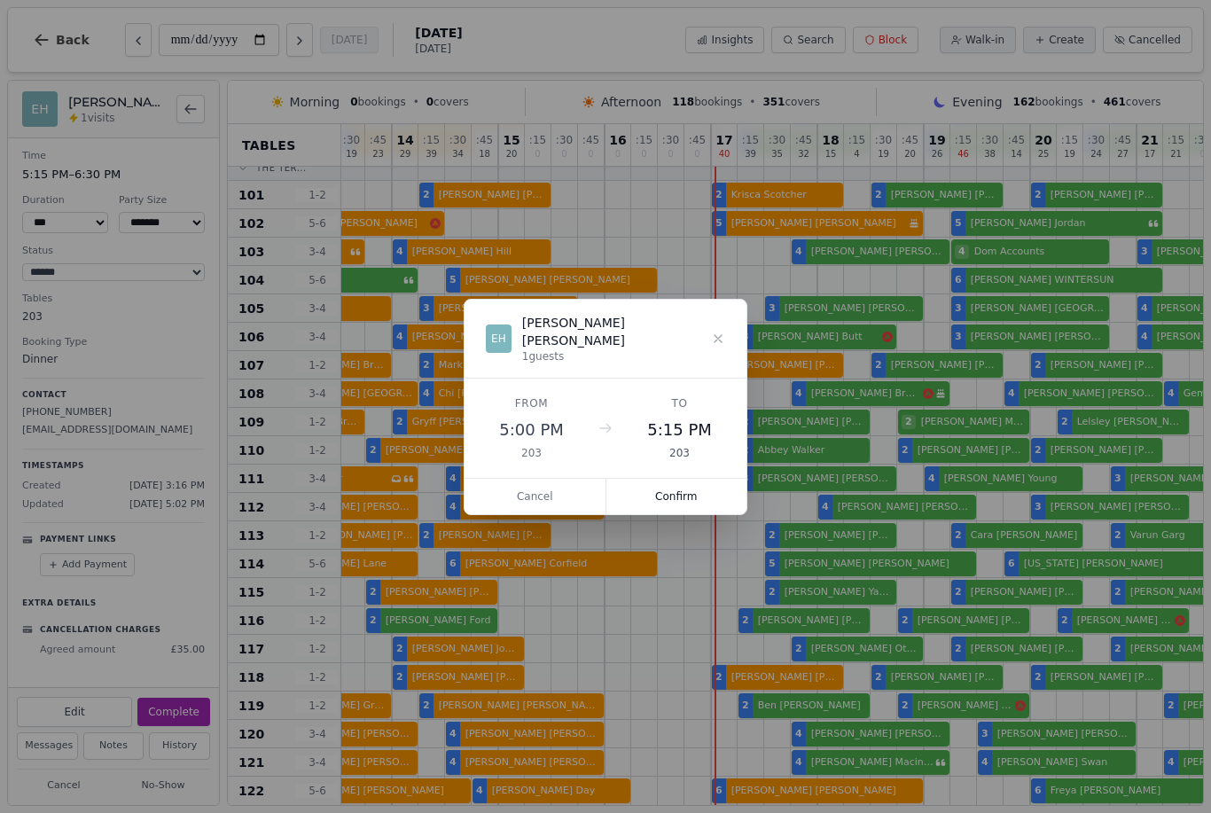
click at [511, 504] on button "Cancel" at bounding box center [536, 496] width 142 height 35
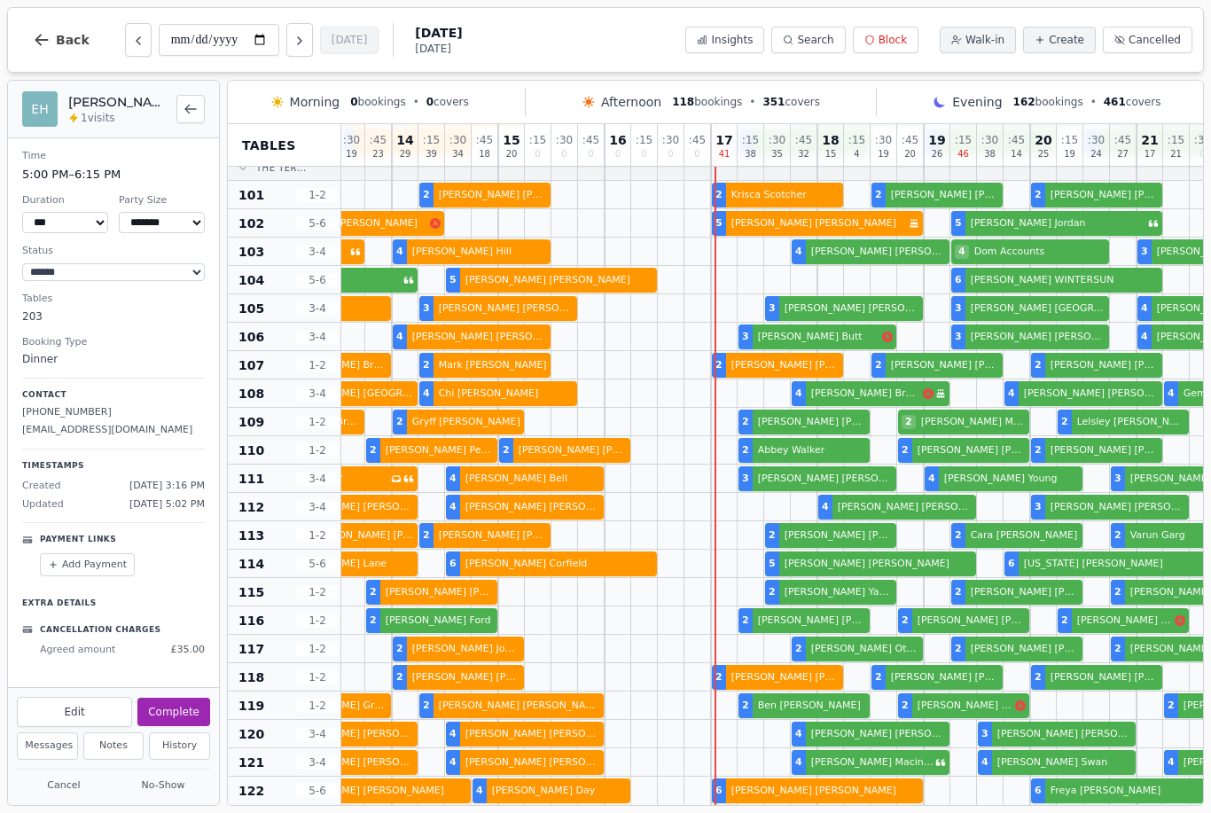
scroll to position [1259, 153]
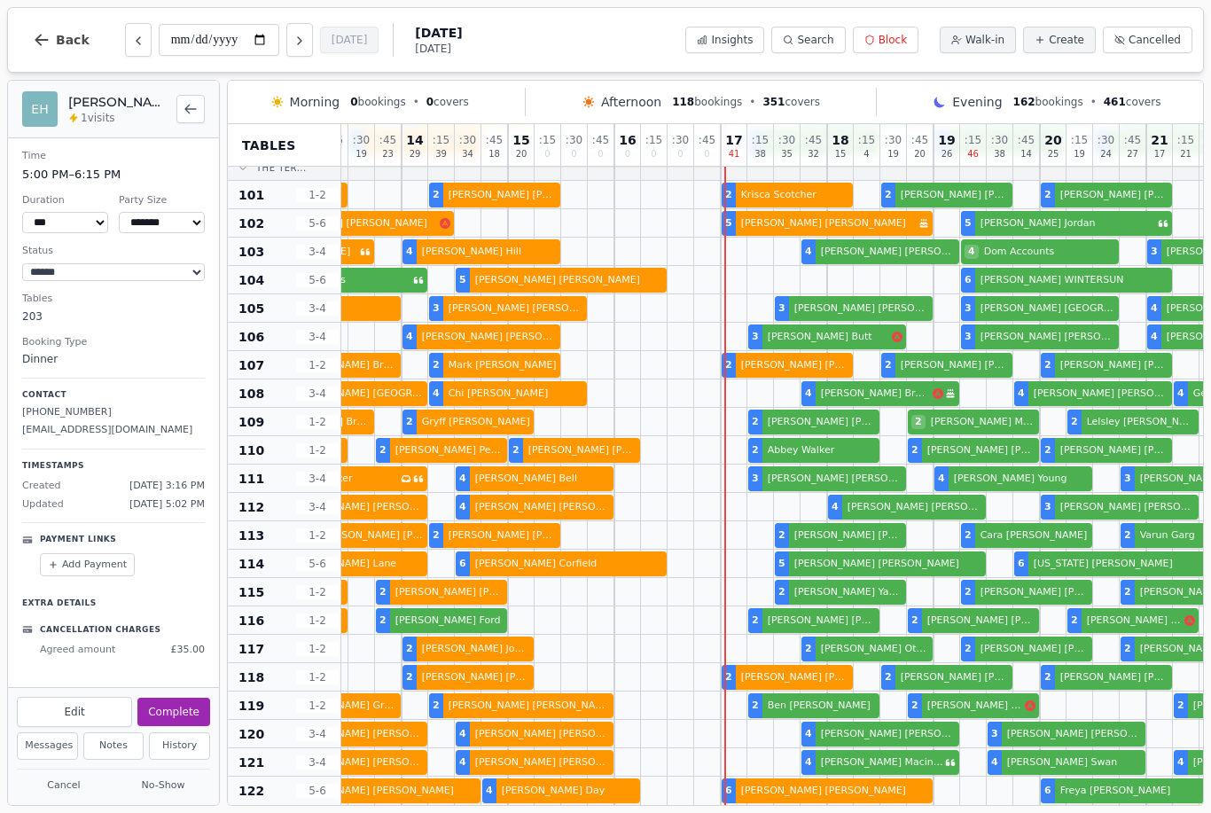
click at [513, 493] on div at bounding box center [521, 506] width 27 height 27
click at [71, 44] on span "Back" at bounding box center [73, 40] width 34 height 12
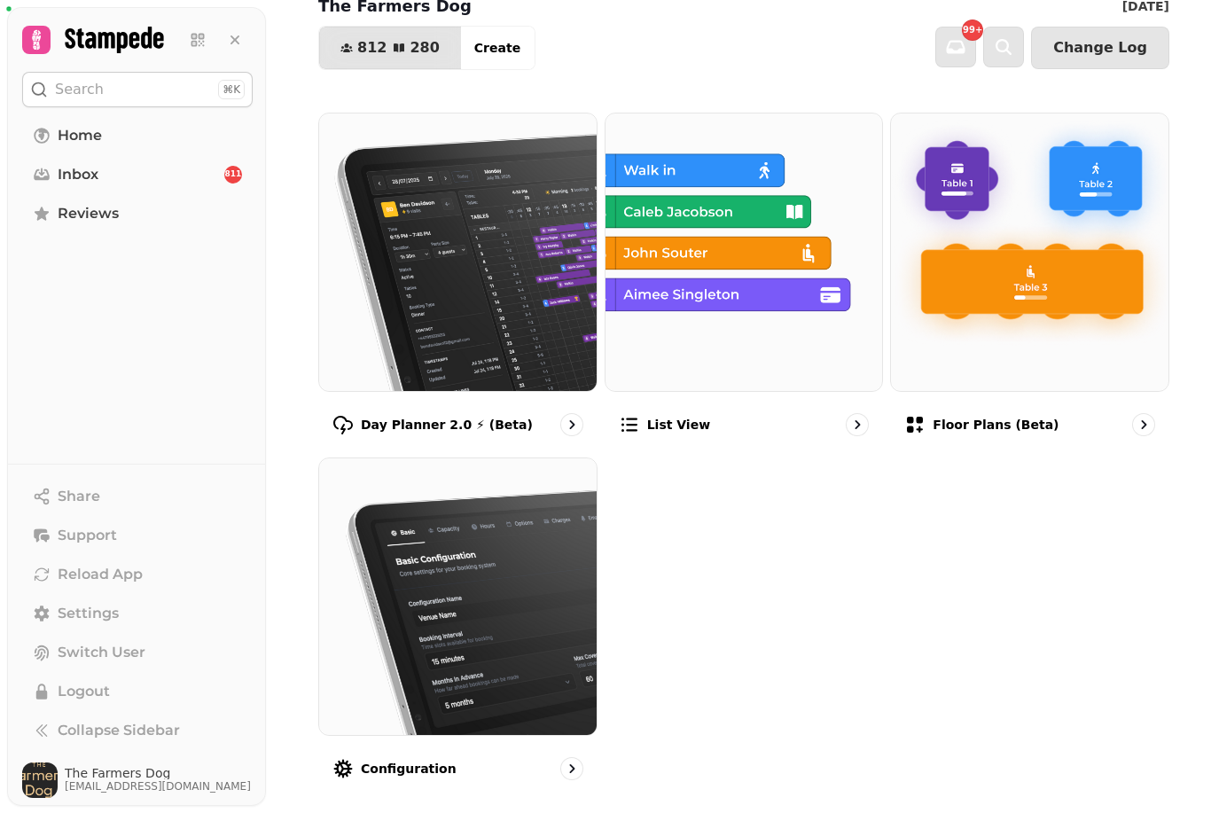
scroll to position [101, 0]
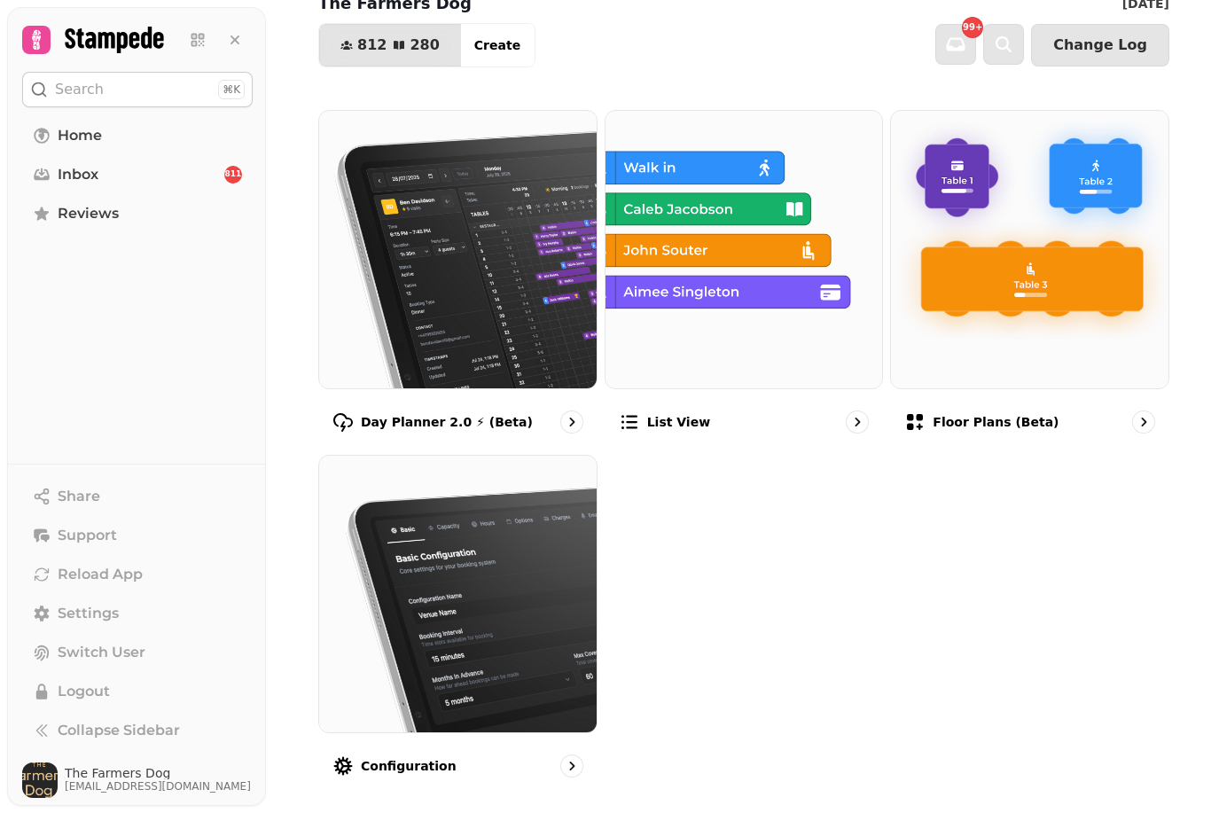
click at [835, 421] on div "List view" at bounding box center [744, 421] width 279 height 51
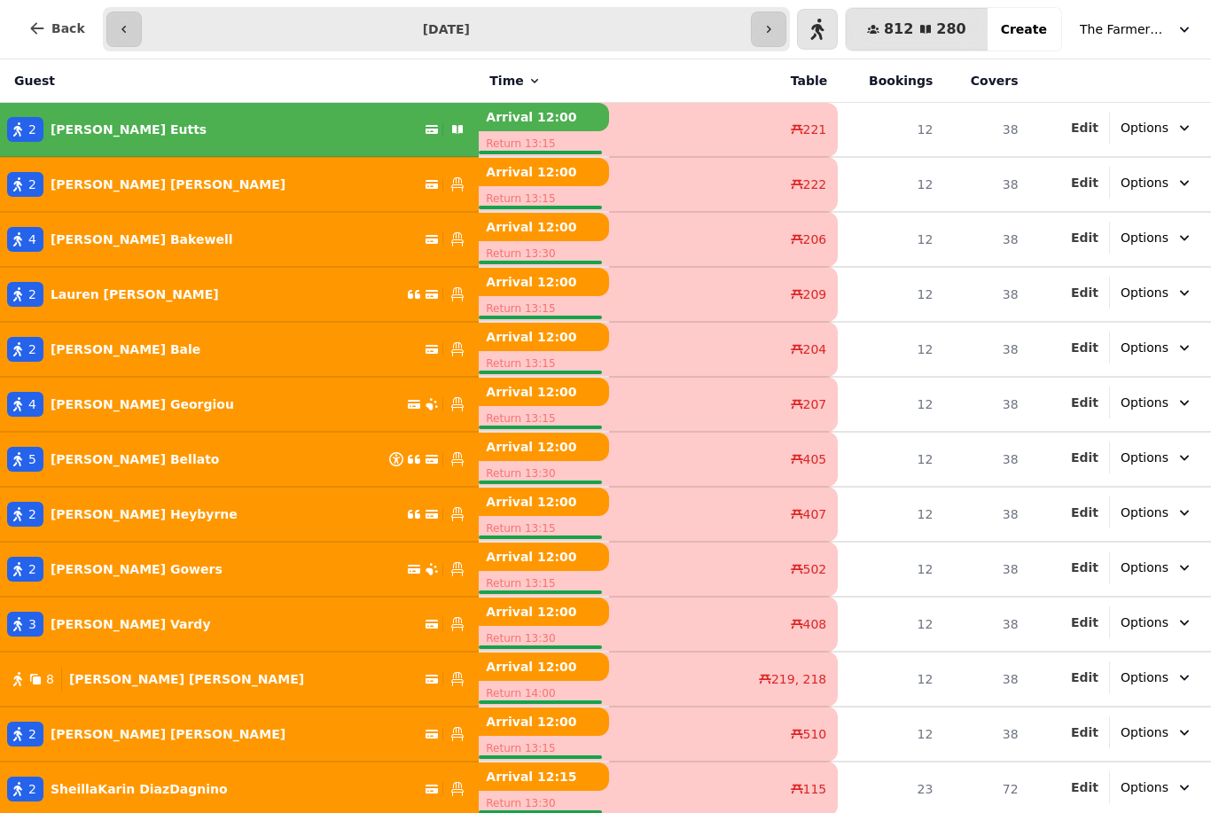
click at [1173, 30] on button "The Farmers Dog" at bounding box center [1137, 29] width 135 height 32
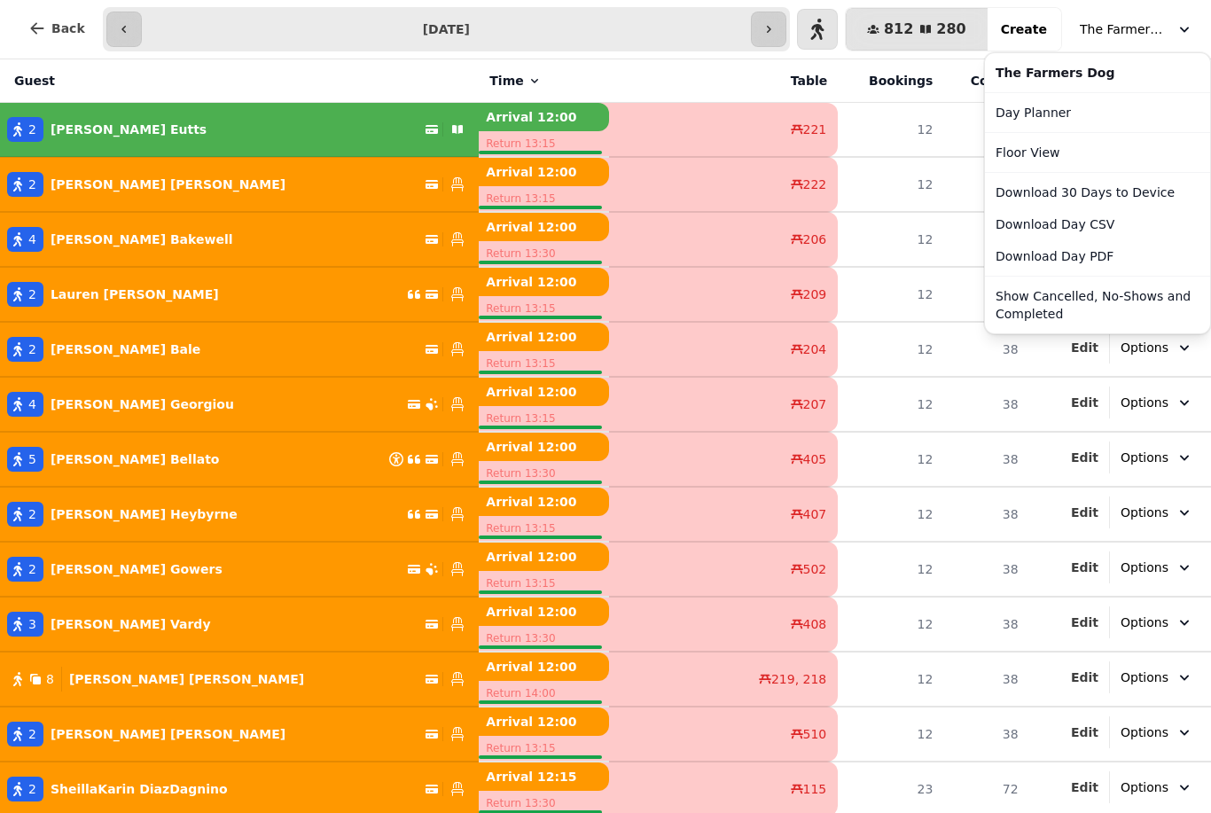
click at [1093, 107] on link "Day Planner" at bounding box center [1098, 113] width 218 height 32
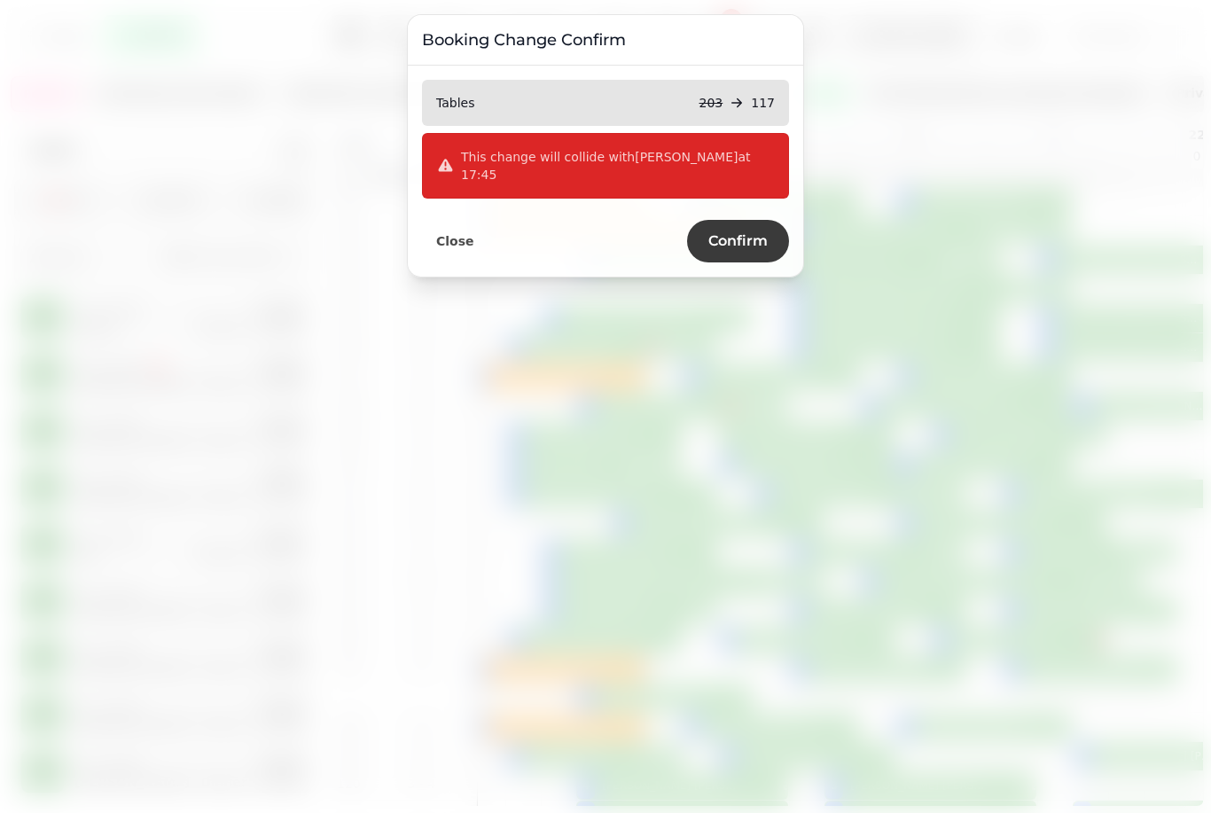
click at [729, 244] on button "Confirm" at bounding box center [738, 241] width 102 height 43
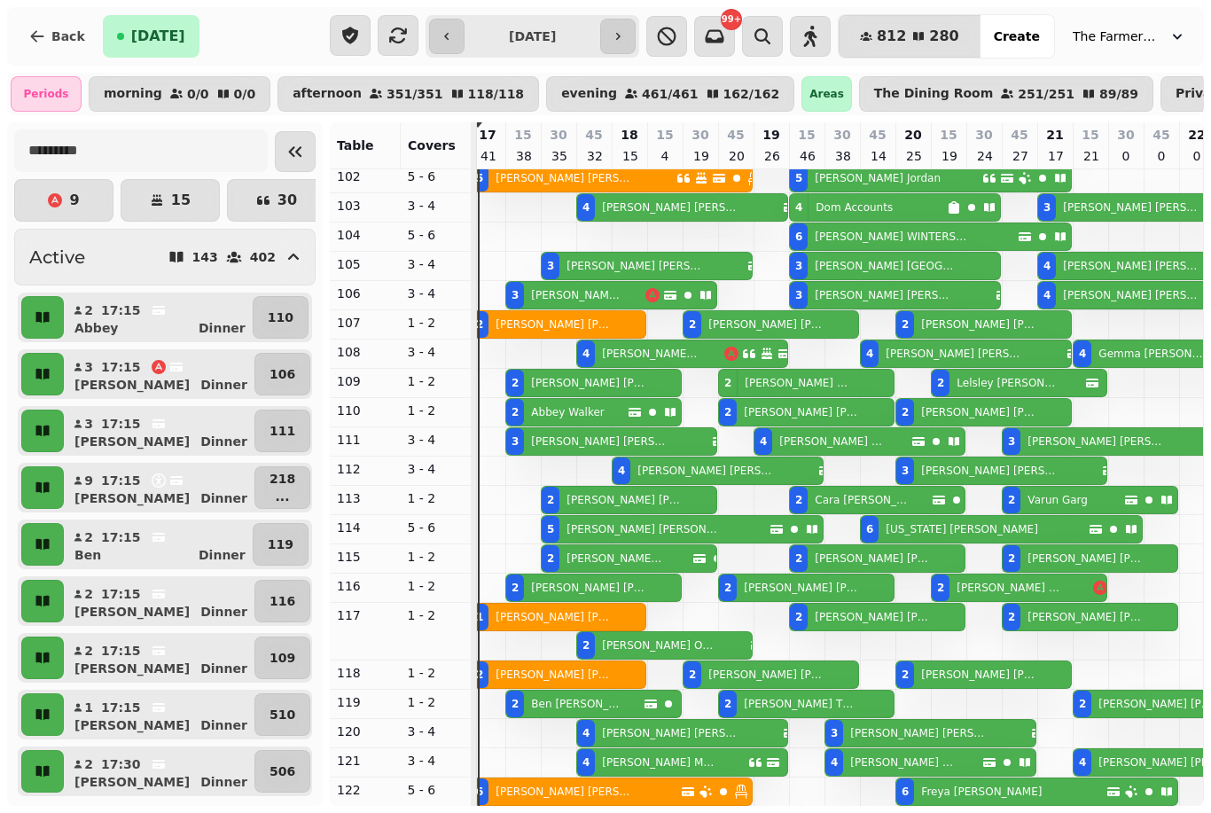
click at [533, 435] on p "[PERSON_NAME]" at bounding box center [599, 442] width 137 height 14
select select "**********"
select select "*"
select select "****"
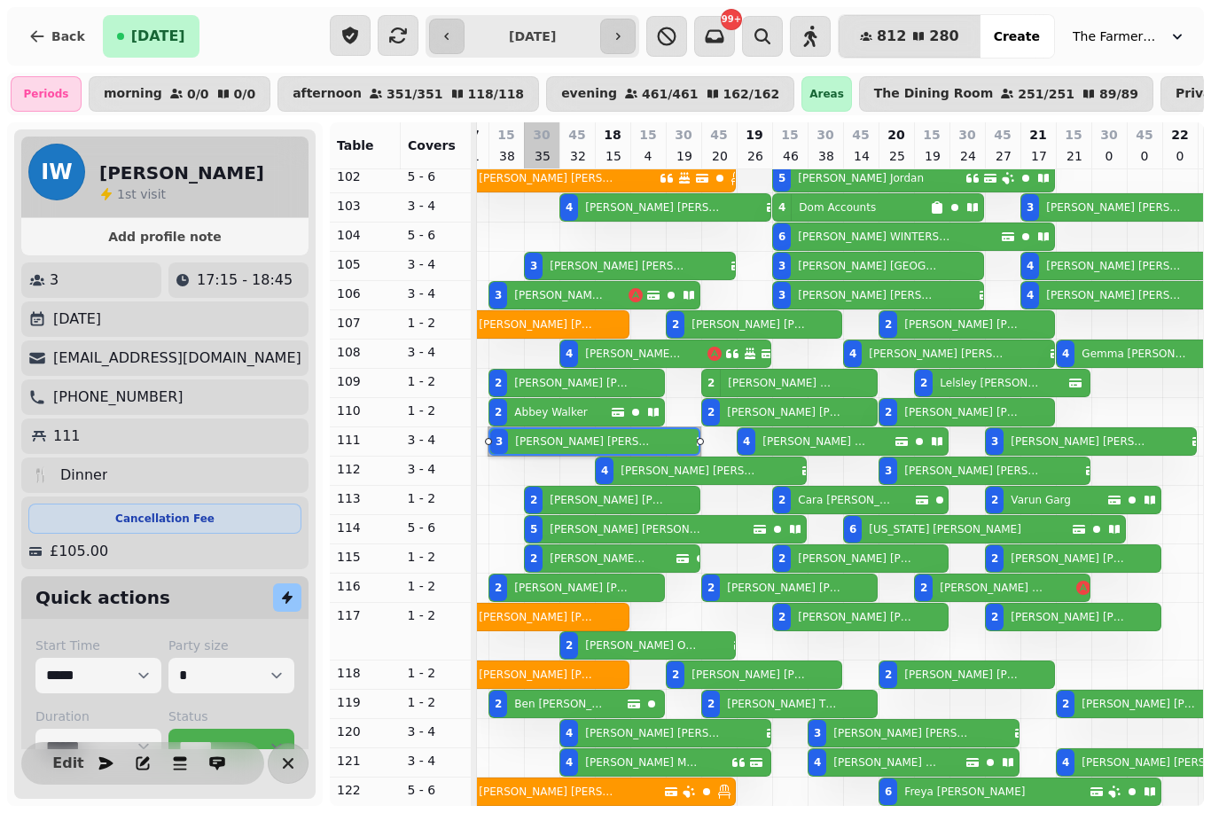
scroll to position [1323, 720]
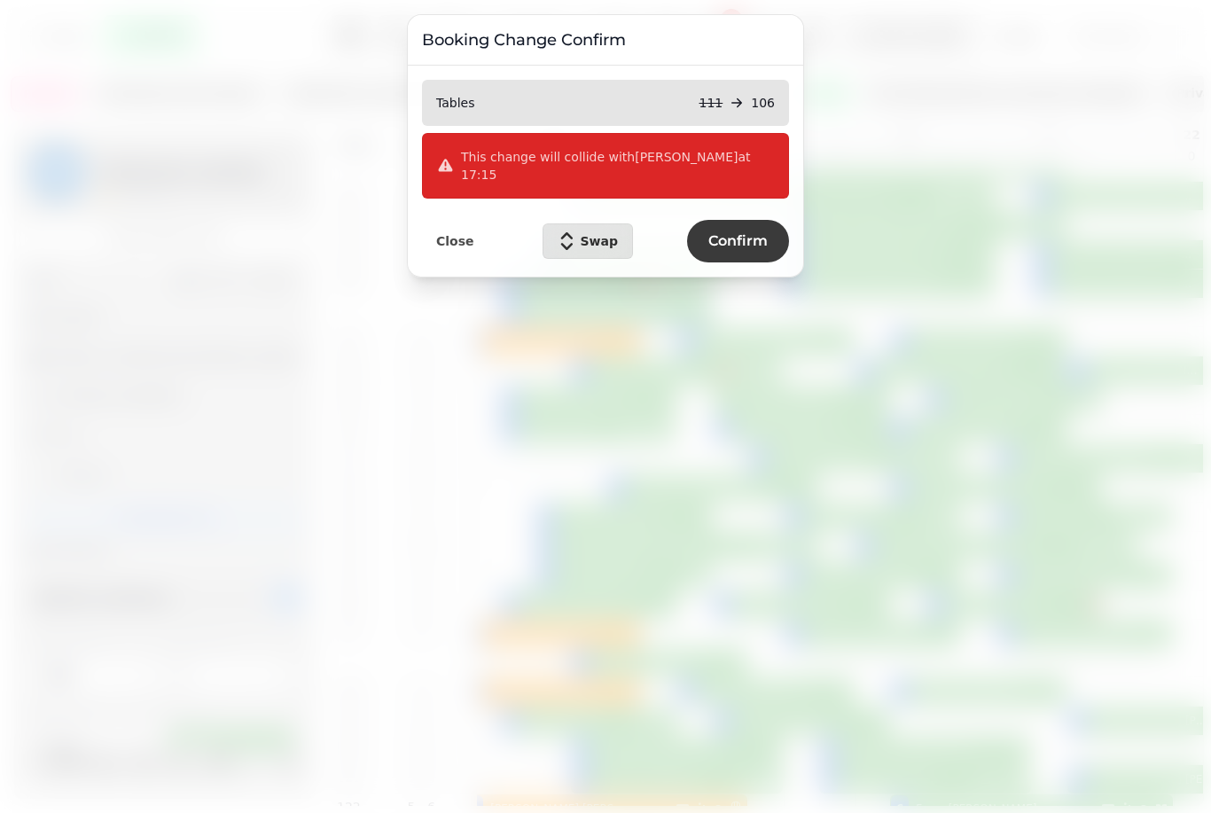
click at [600, 235] on button "Swap" at bounding box center [588, 240] width 91 height 35
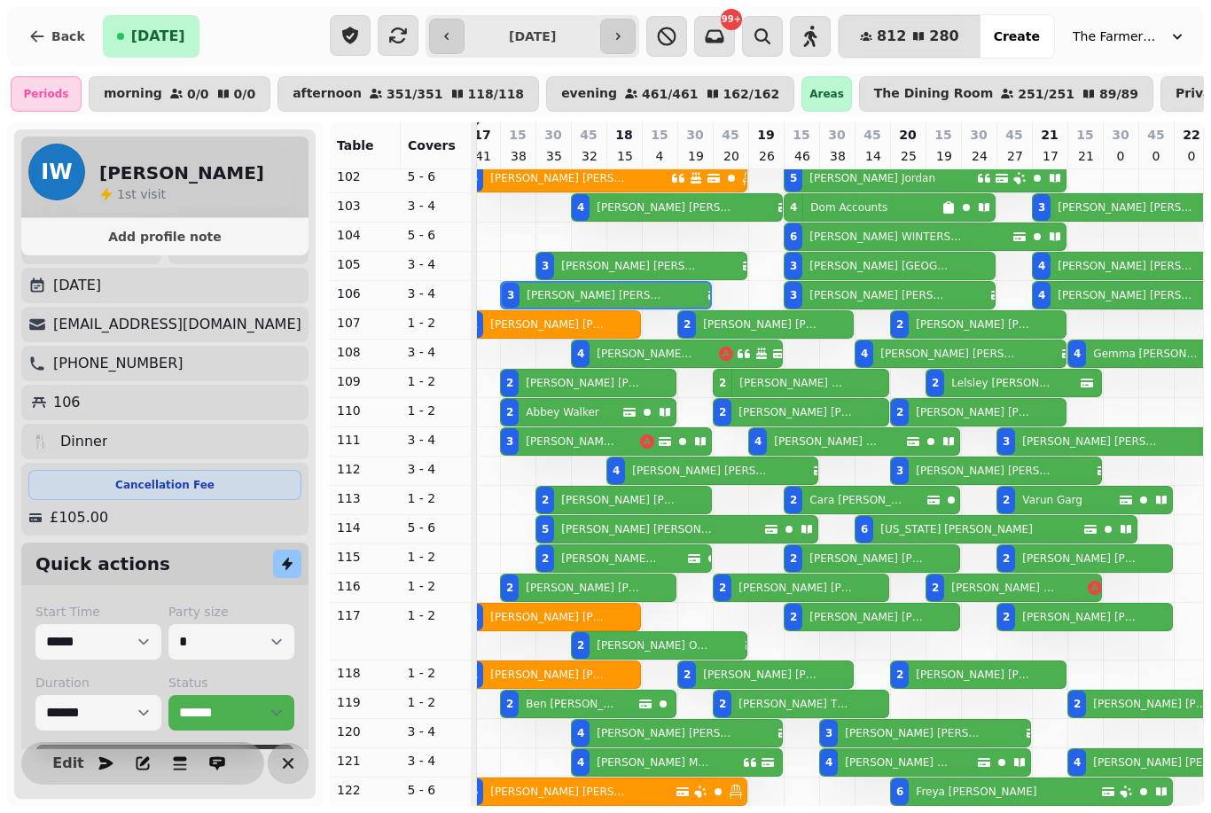
scroll to position [52, 0]
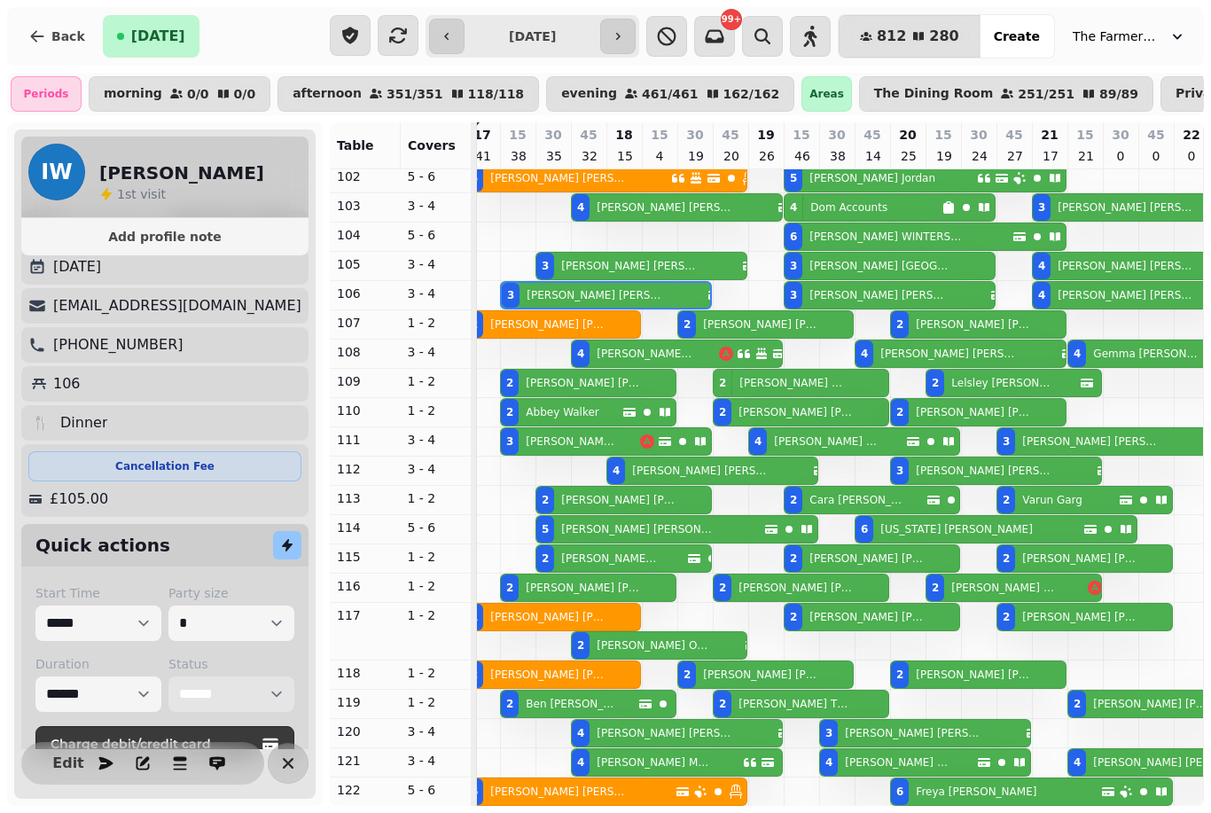
click at [214, 694] on select "**********" at bounding box center [232, 694] width 126 height 35
select select "******"
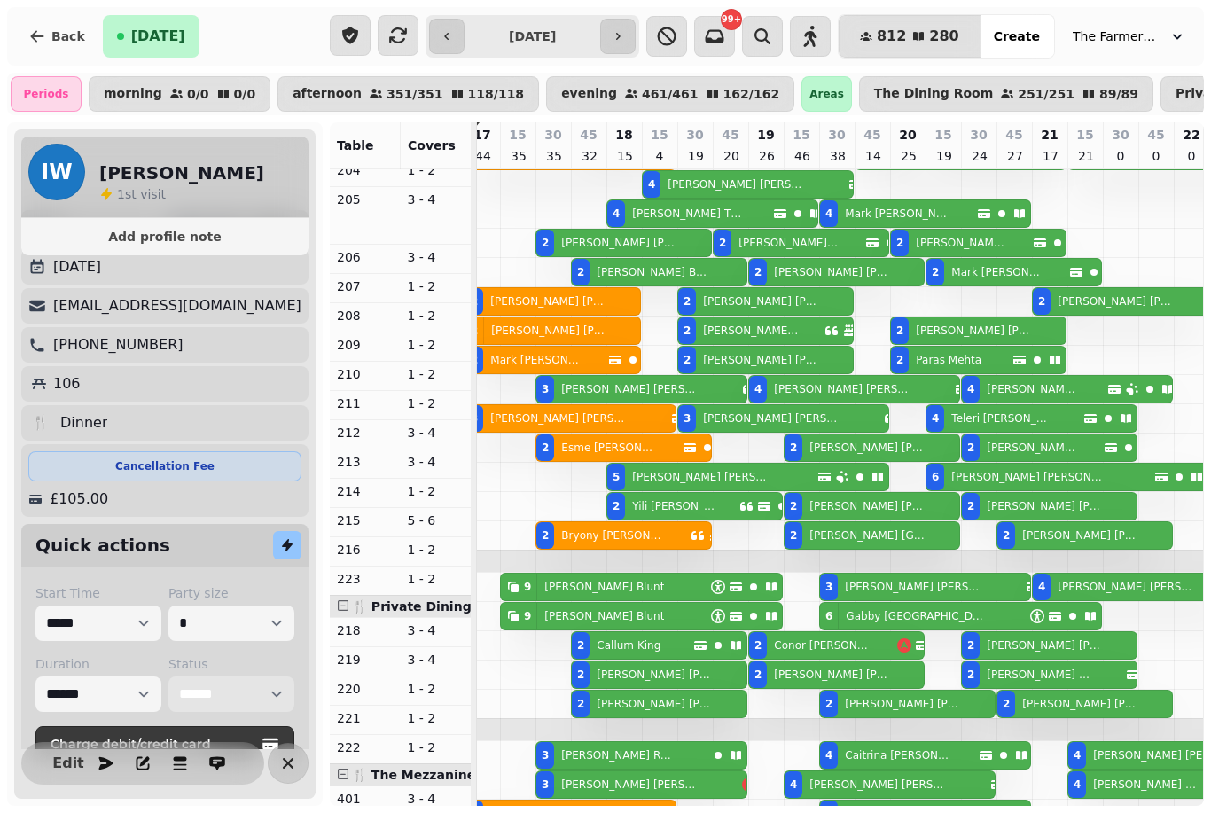
scroll to position [0, 0]
